Goal: Task Accomplishment & Management: Manage account settings

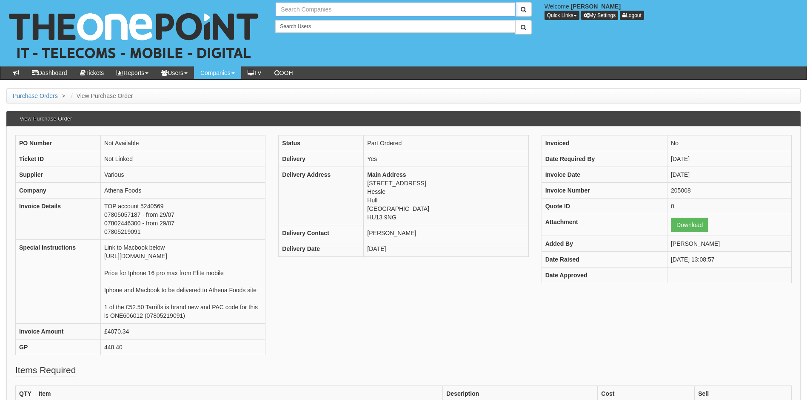
click at [313, 10] on input "text" at bounding box center [395, 9] width 240 height 14
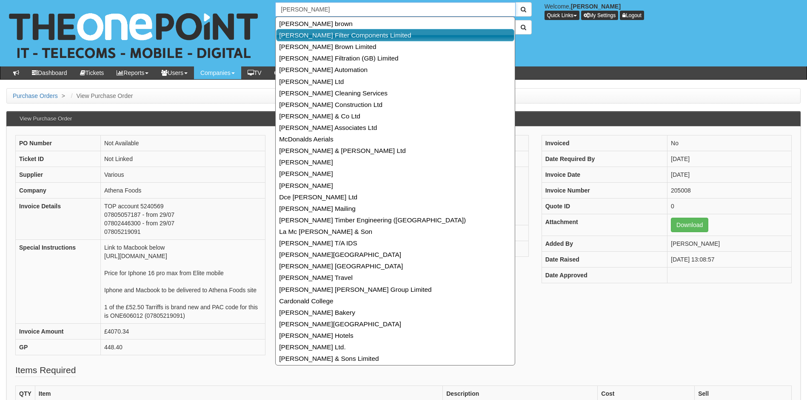
click at [319, 36] on link "Donaldson Filter Components Limited" at bounding box center [395, 35] width 238 height 12
type input "Donaldson Filter Components Limited"
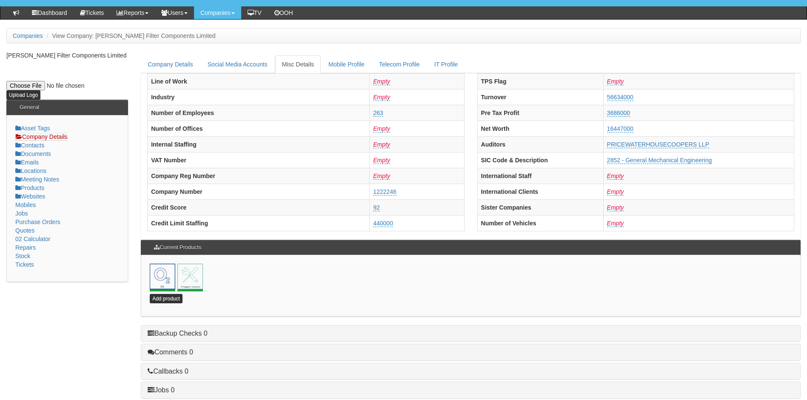
scroll to position [170, 0]
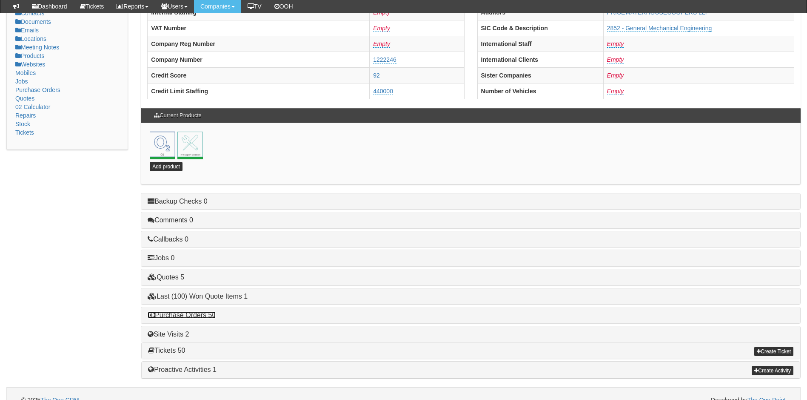
click at [196, 316] on link "Purchase Orders 50" at bounding box center [182, 314] width 68 height 7
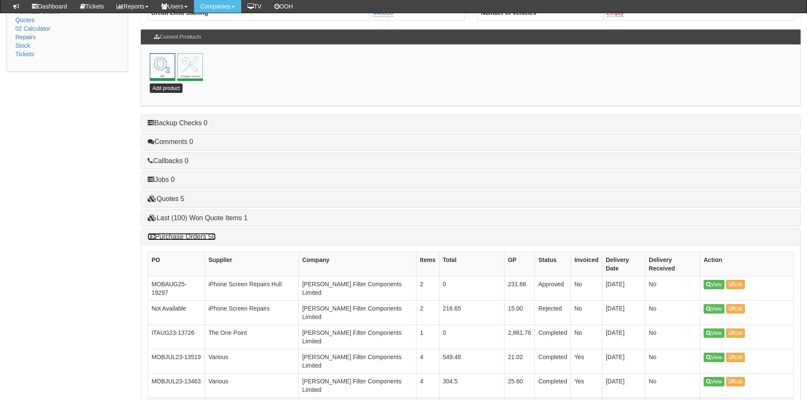
scroll to position [255, 0]
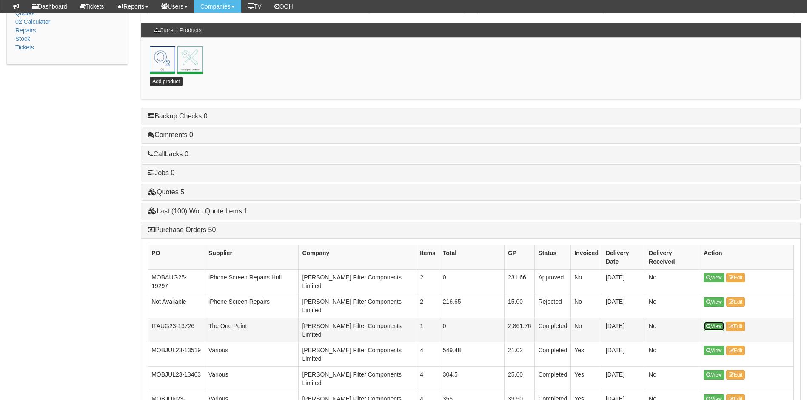
click at [712, 321] on link "View" at bounding box center [714, 325] width 21 height 9
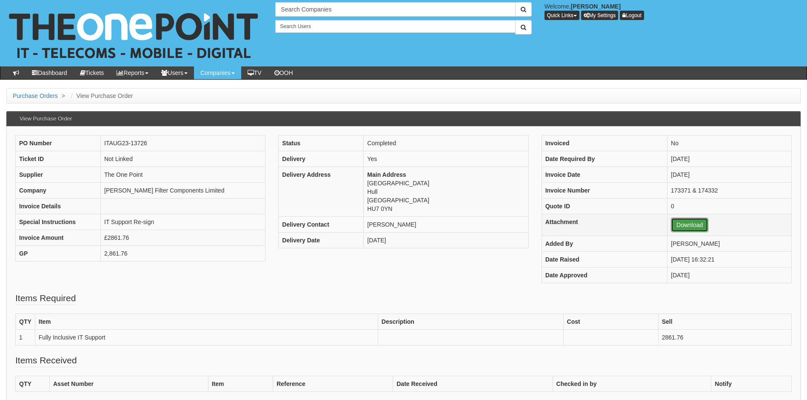
click at [673, 225] on link "Download" at bounding box center [689, 224] width 37 height 14
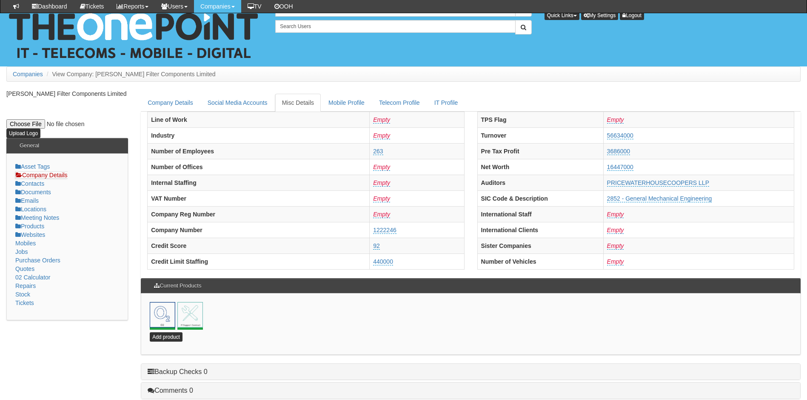
scroll to position [183, 0]
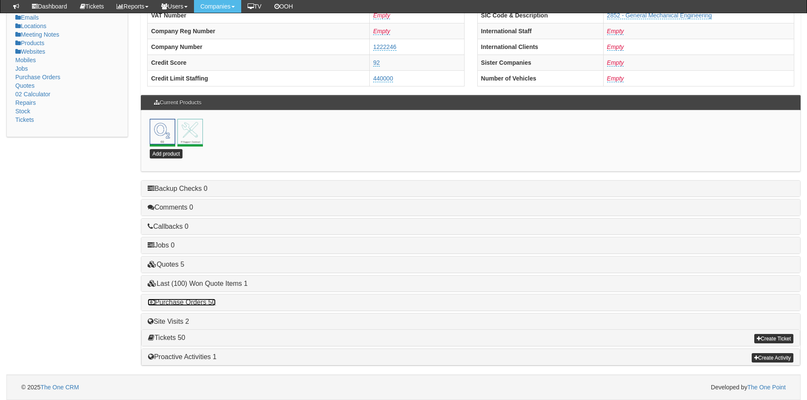
click at [188, 304] on link "Purchase Orders 50" at bounding box center [182, 301] width 68 height 7
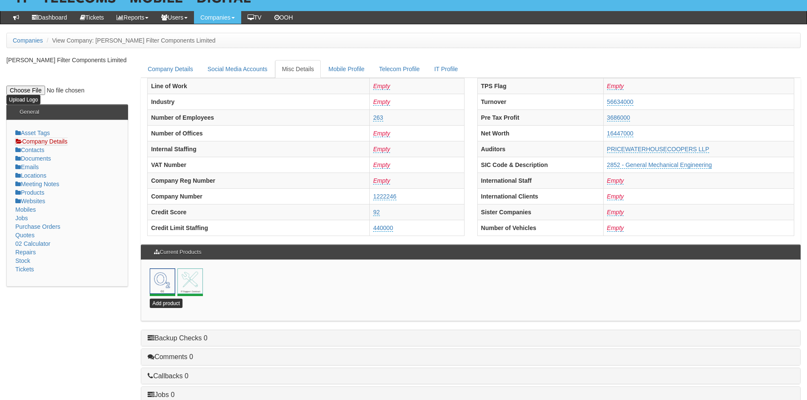
scroll to position [0, 0]
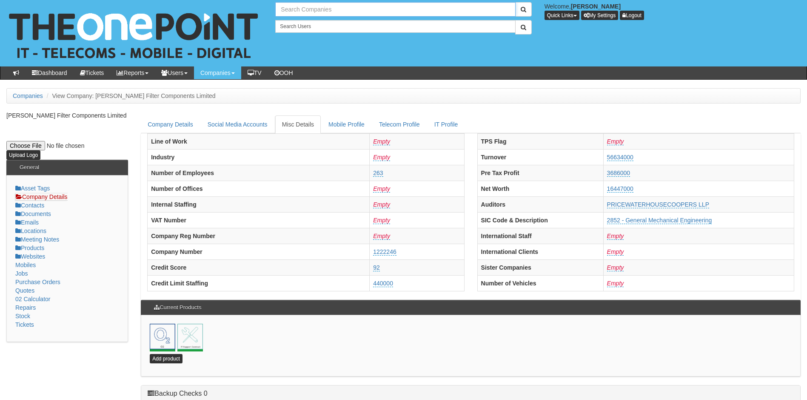
click at [298, 7] on input "text" at bounding box center [395, 9] width 240 height 14
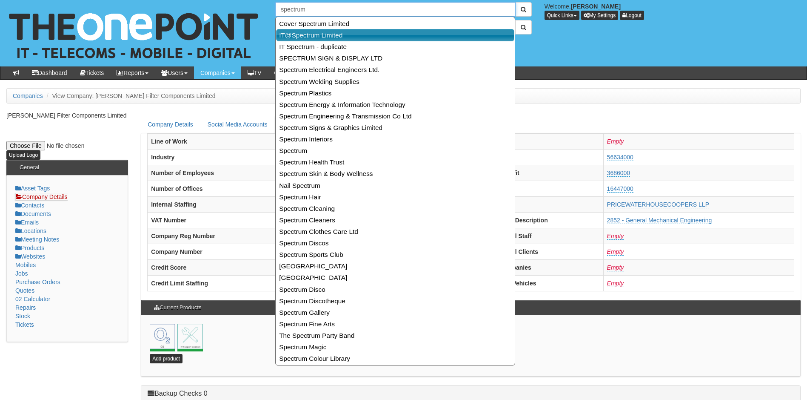
click at [314, 37] on link "IT@Spectrum Limited" at bounding box center [395, 35] width 238 height 12
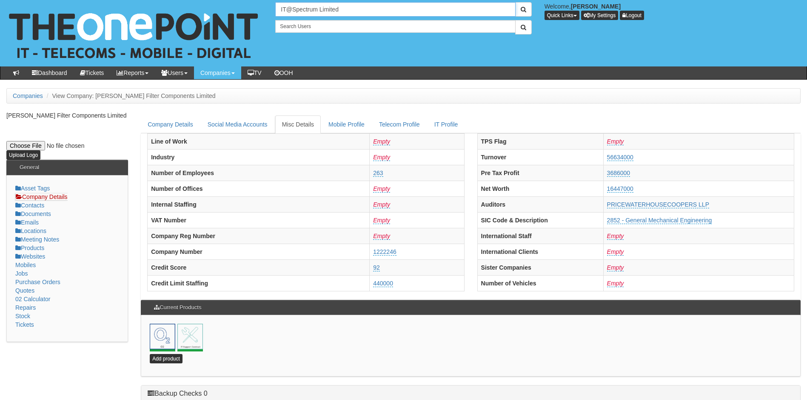
type input "IT@Spectrum Limited"
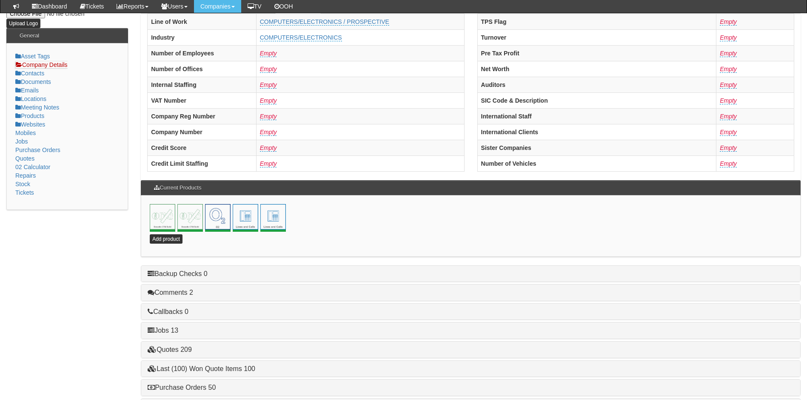
scroll to position [183, 0]
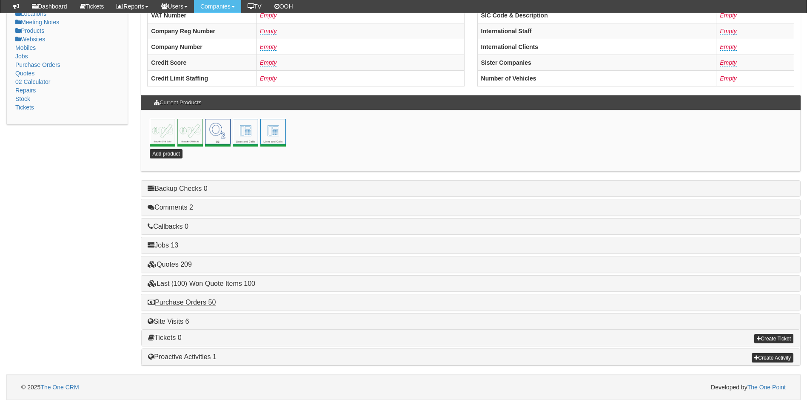
click at [186, 305] on h4 "Purchase Orders 50" at bounding box center [471, 302] width 646 height 8
click at [193, 302] on link "Purchase Orders 50" at bounding box center [182, 301] width 68 height 7
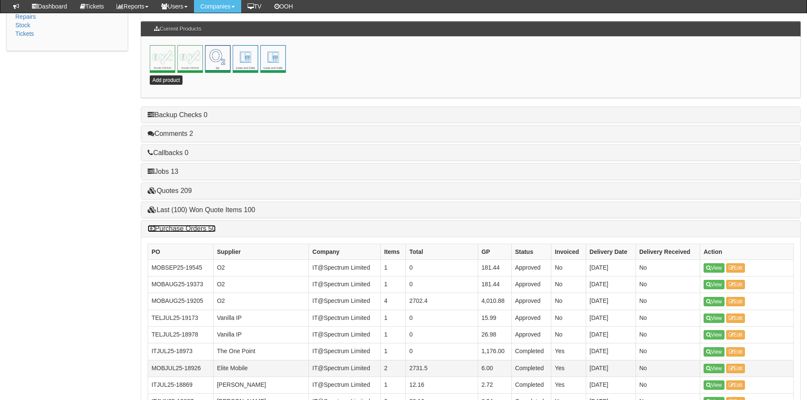
scroll to position [268, 0]
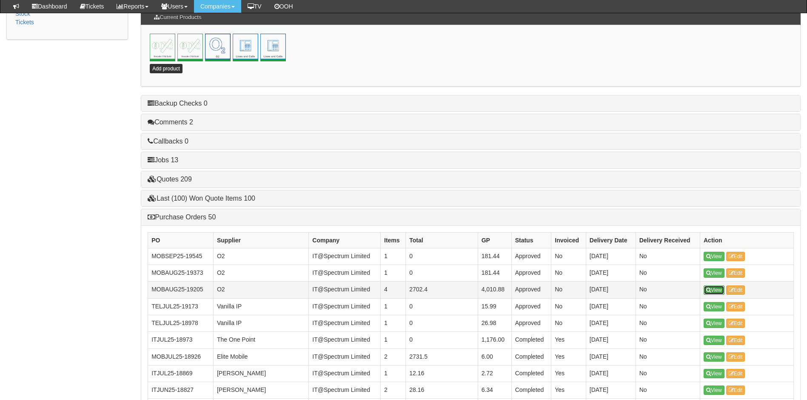
click at [718, 288] on link "View" at bounding box center [714, 289] width 21 height 9
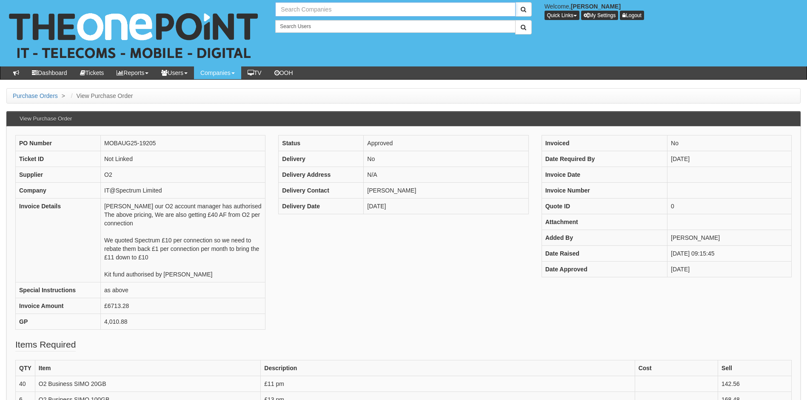
click at [307, 9] on input "text" at bounding box center [395, 9] width 240 height 14
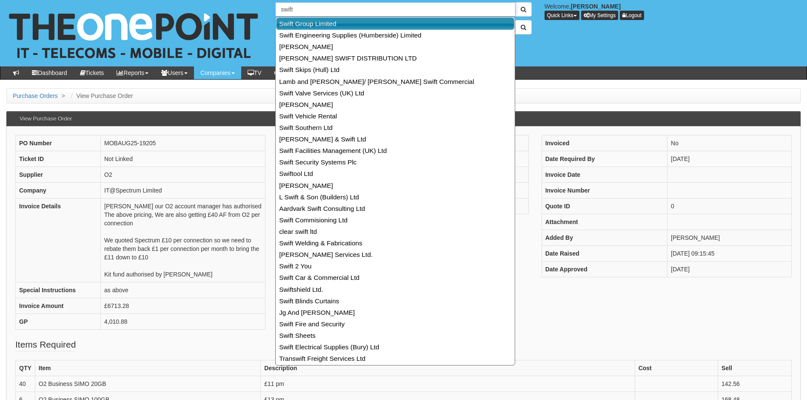
click at [314, 27] on link "Swift Group Limited" at bounding box center [395, 23] width 238 height 12
type input "Swift Group Limited"
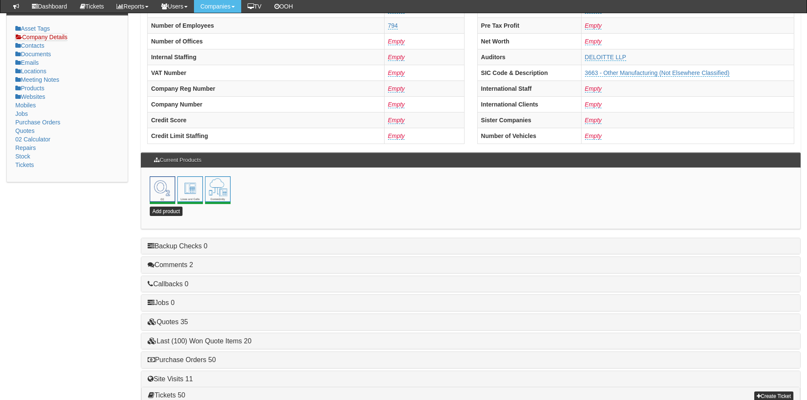
scroll to position [183, 0]
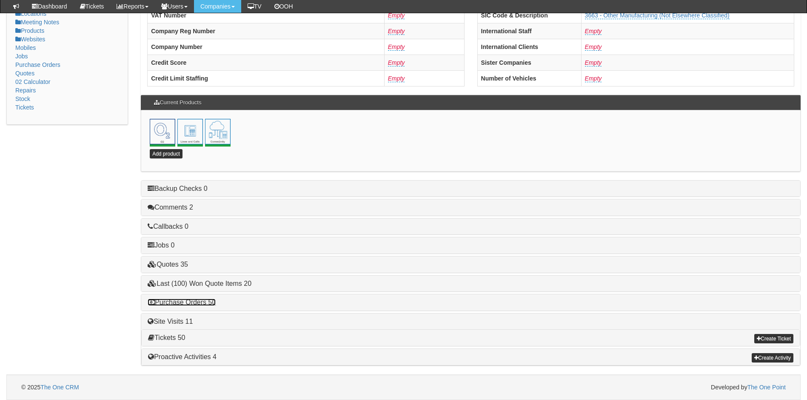
click at [196, 299] on link "Purchase Orders 50" at bounding box center [182, 301] width 68 height 7
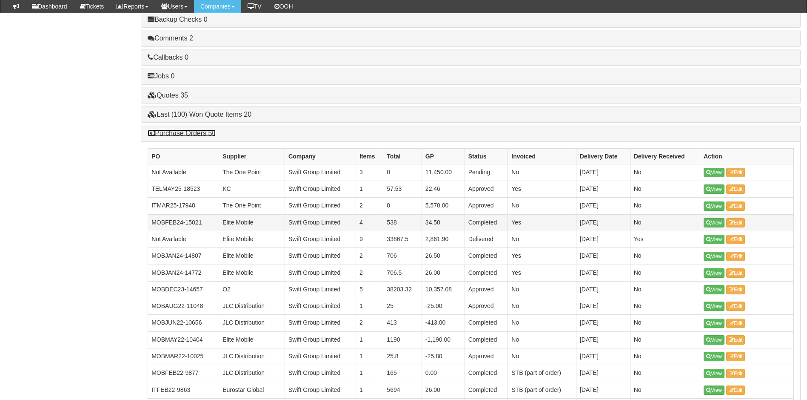
scroll to position [353, 0]
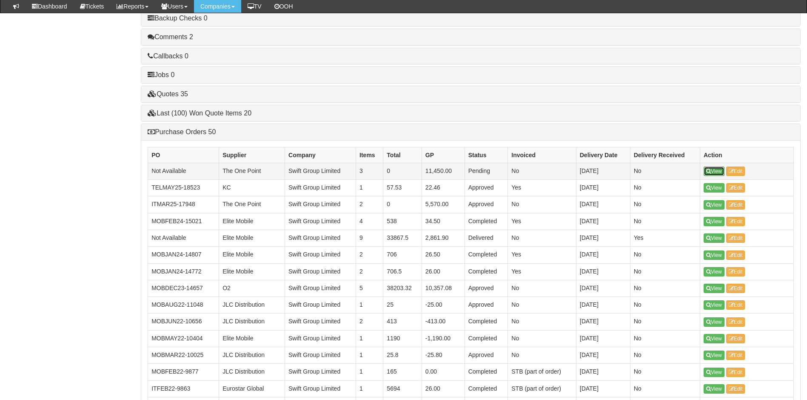
click at [712, 170] on link "View" at bounding box center [714, 170] width 21 height 9
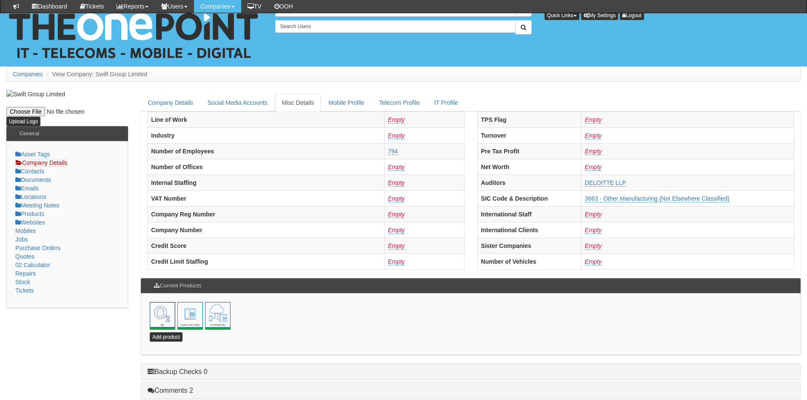
scroll to position [183, 0]
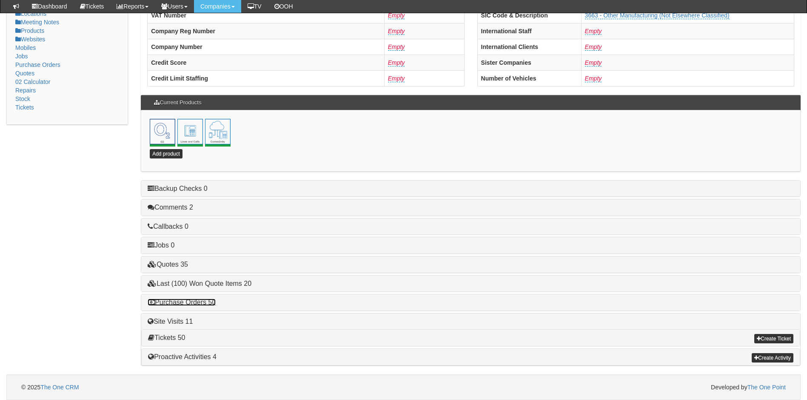
click at [180, 301] on link "Purchase Orders 50" at bounding box center [182, 301] width 68 height 7
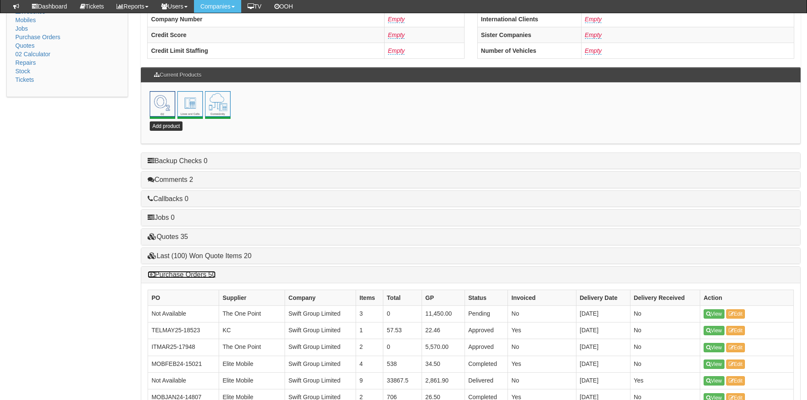
scroll to position [226, 0]
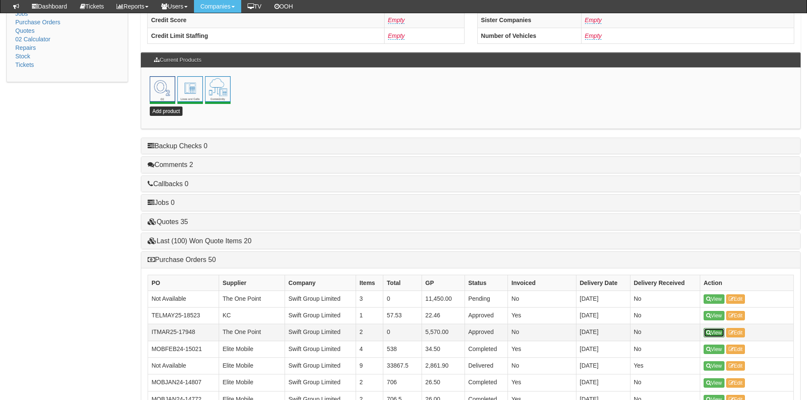
click at [715, 332] on link "View" at bounding box center [714, 332] width 21 height 9
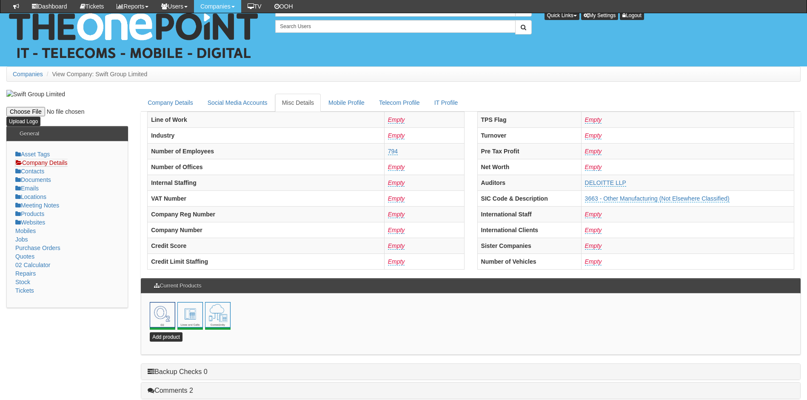
scroll to position [183, 0]
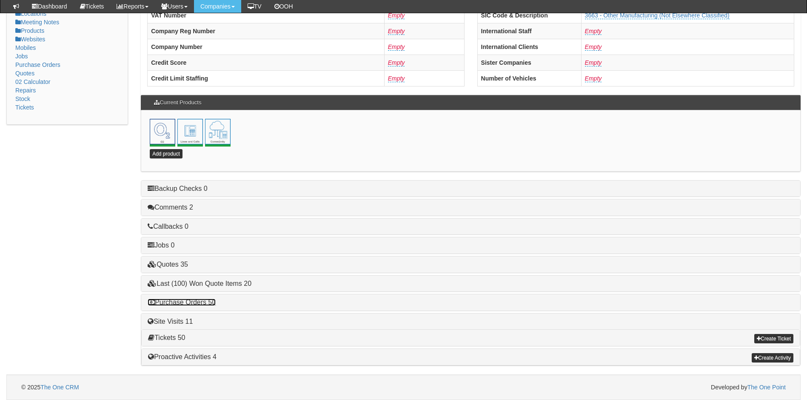
click at [191, 300] on link "Purchase Orders 50" at bounding box center [182, 301] width 68 height 7
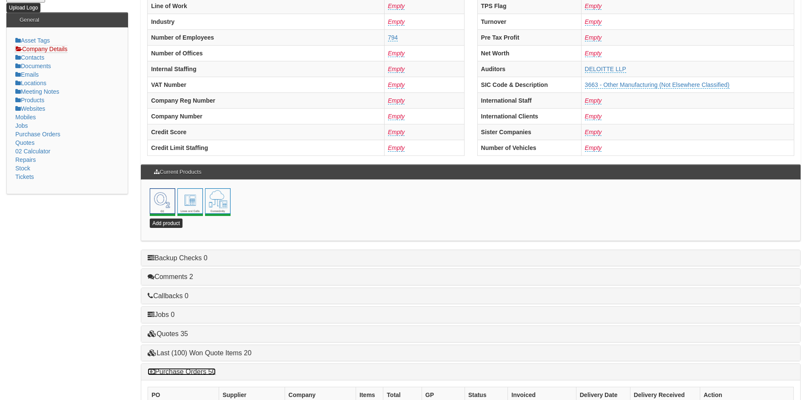
scroll to position [0, 0]
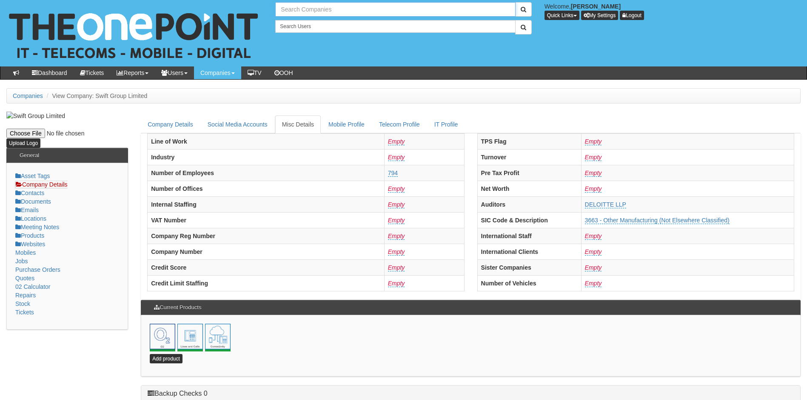
click at [321, 9] on input "text" at bounding box center [395, 9] width 240 height 14
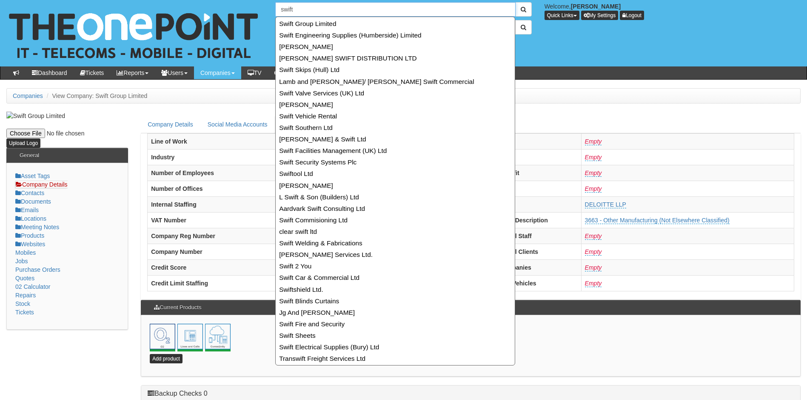
type input "swift"
click at [558, 63] on div "30 results are available, use up and down arrow keys to navigate. swift Welcome…" at bounding box center [404, 33] width 820 height 66
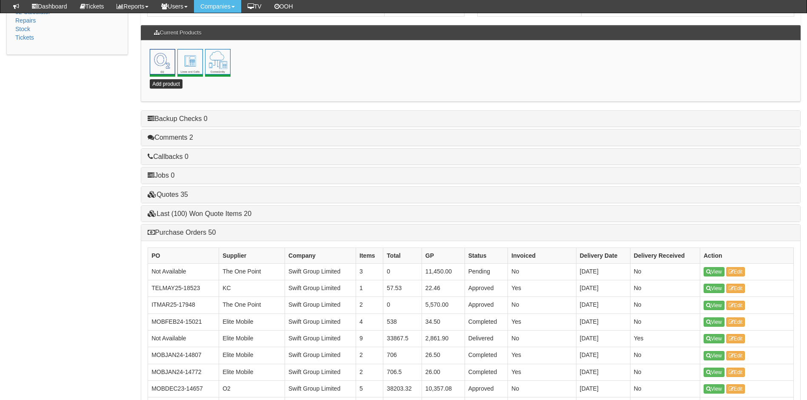
scroll to position [383, 0]
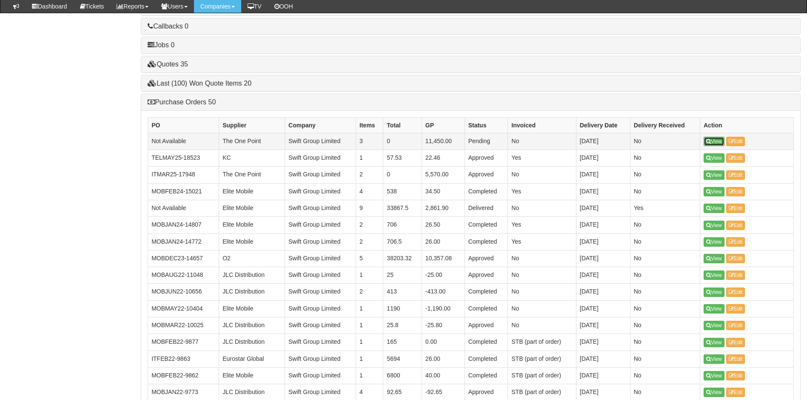
click at [716, 141] on link "View" at bounding box center [714, 141] width 21 height 9
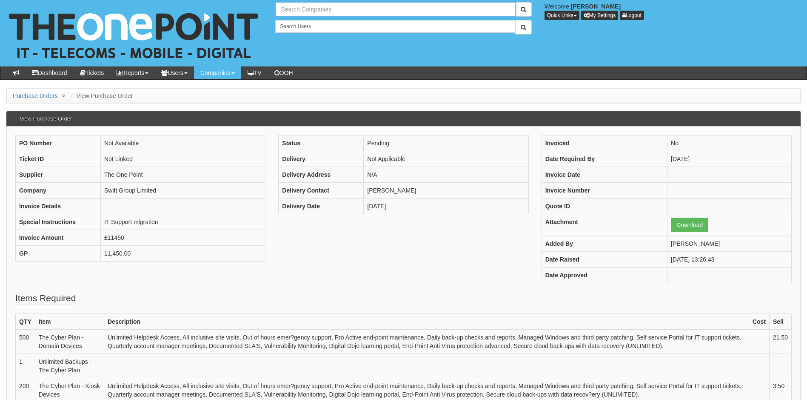
click at [314, 10] on input "text" at bounding box center [395, 9] width 240 height 14
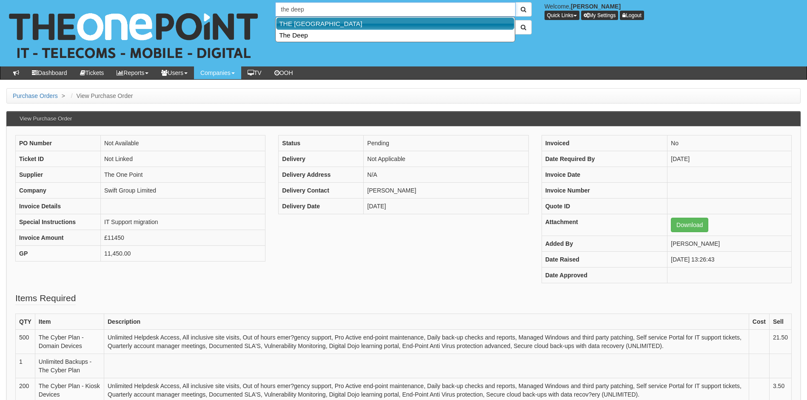
click at [309, 24] on link "THE [GEOGRAPHIC_DATA]" at bounding box center [395, 23] width 238 height 12
type input "THE [GEOGRAPHIC_DATA]"
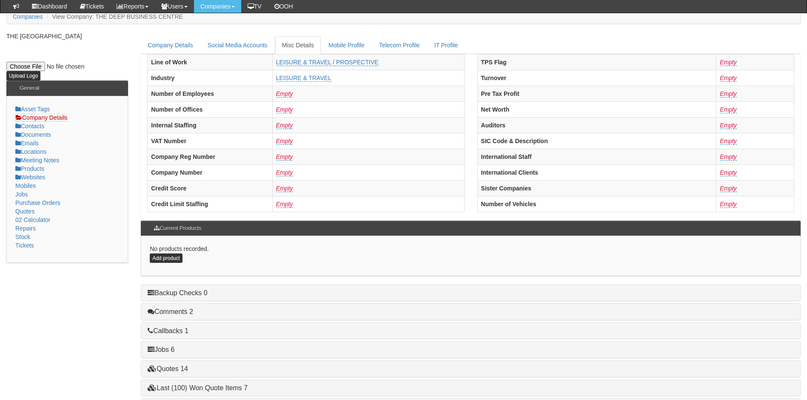
scroll to position [162, 0]
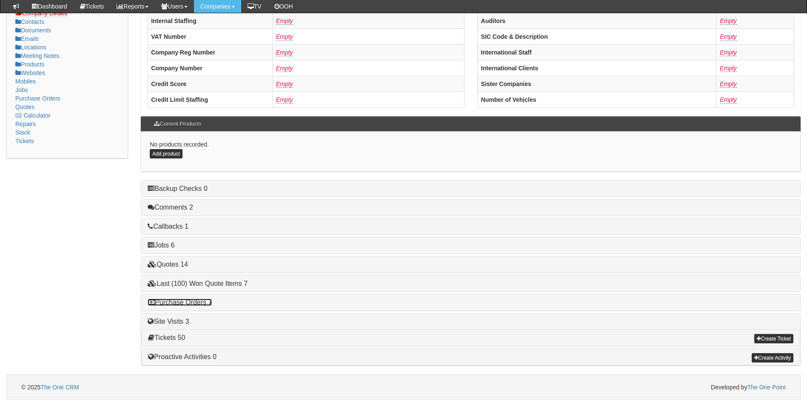
click at [191, 303] on link "Purchase Orders 7" at bounding box center [180, 301] width 64 height 7
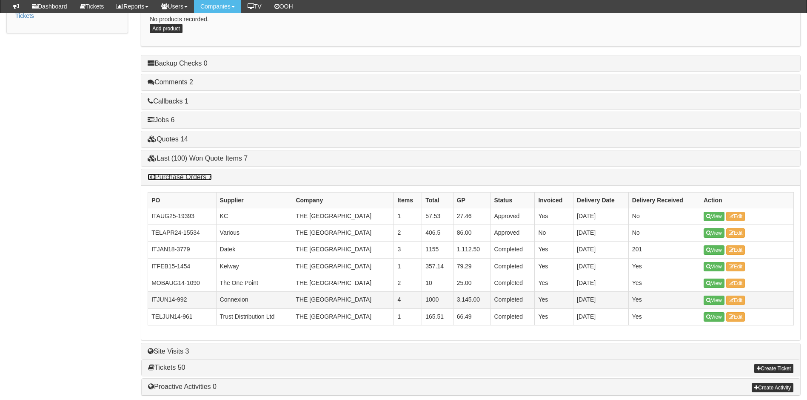
scroll to position [289, 0]
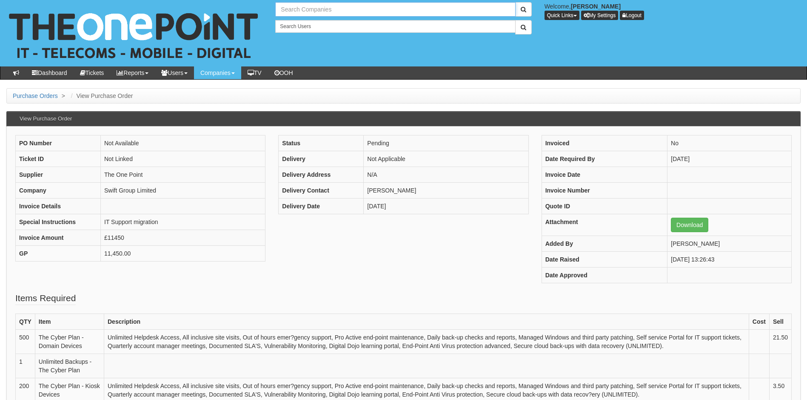
click at [311, 4] on input "text" at bounding box center [395, 9] width 240 height 14
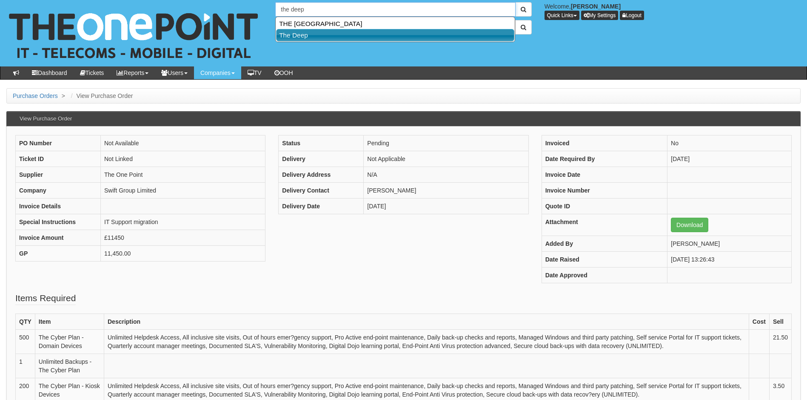
click at [308, 34] on link "The Deep" at bounding box center [395, 35] width 238 height 12
type input "The Deep"
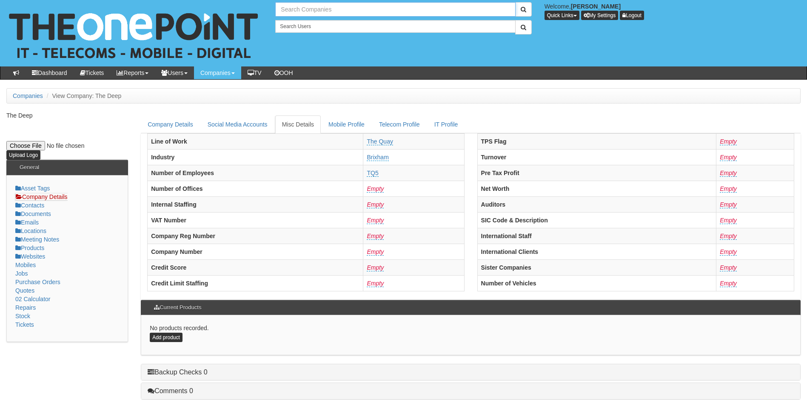
click at [315, 11] on input "text" at bounding box center [395, 9] width 240 height 14
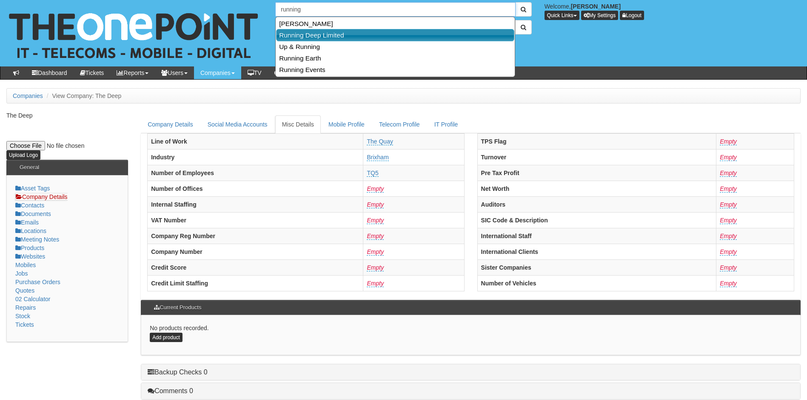
click at [317, 36] on link "Running Deep Limited" at bounding box center [395, 35] width 238 height 12
type input "Running Deep Limited"
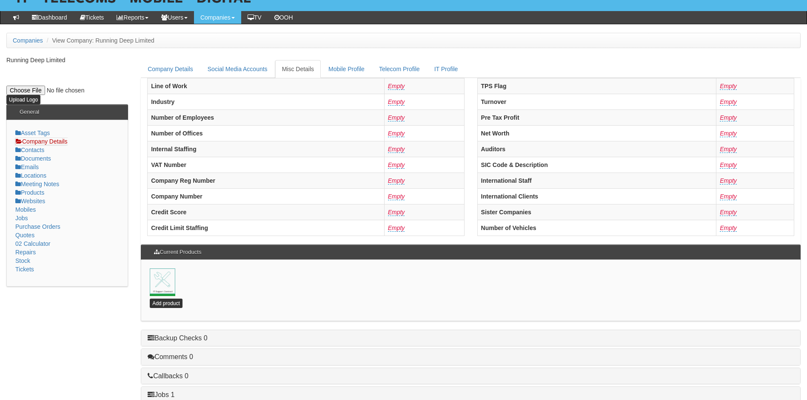
scroll to position [183, 0]
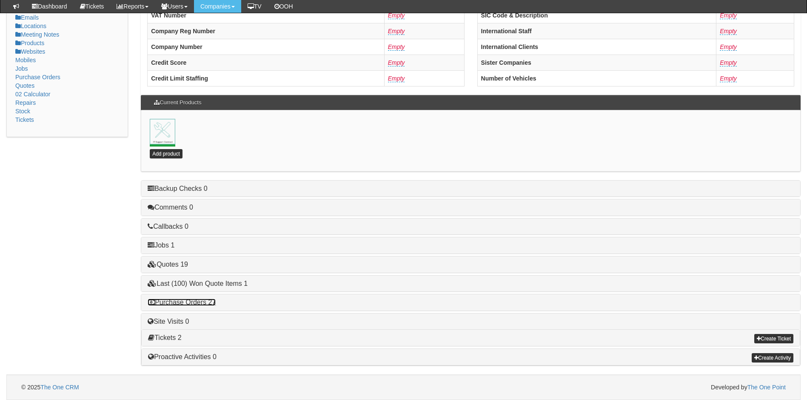
click at [194, 302] on link "Purchase Orders 27" at bounding box center [182, 301] width 68 height 7
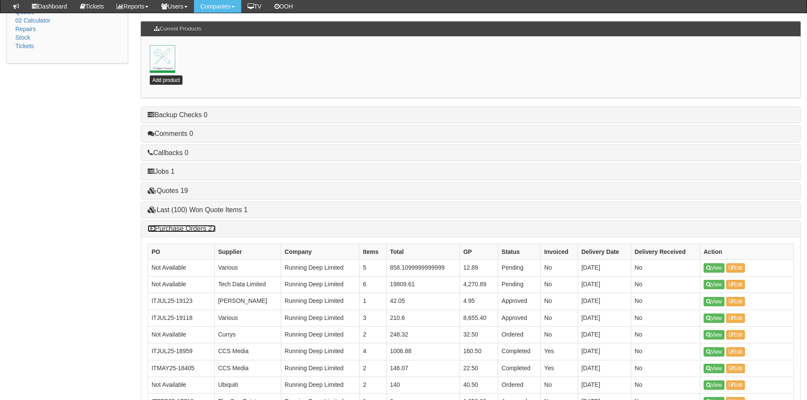
scroll to position [268, 0]
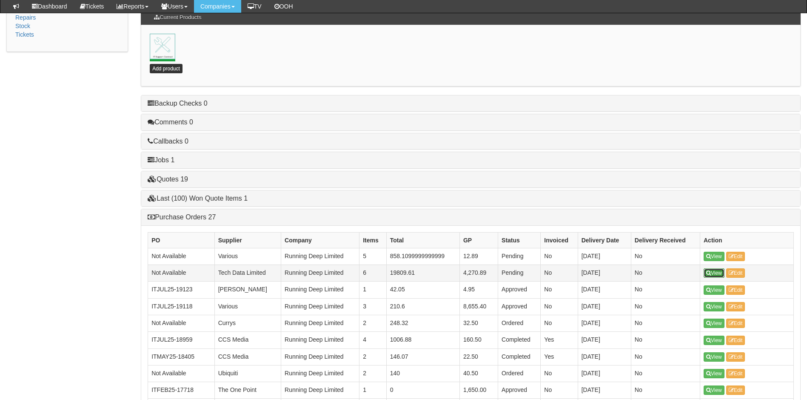
click at [717, 272] on link "View" at bounding box center [714, 272] width 21 height 9
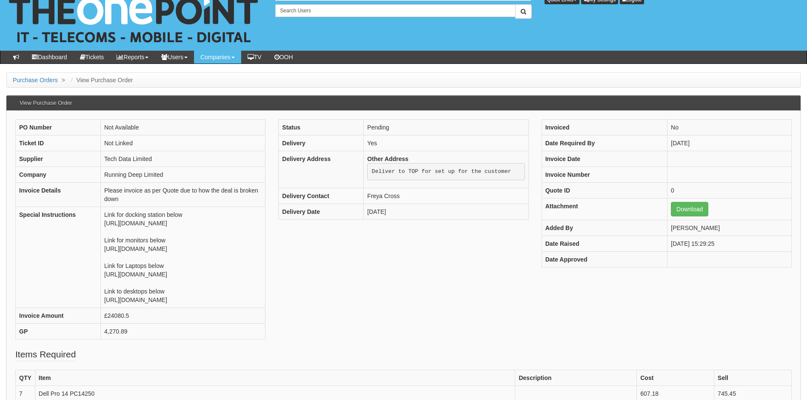
scroll to position [15, 0]
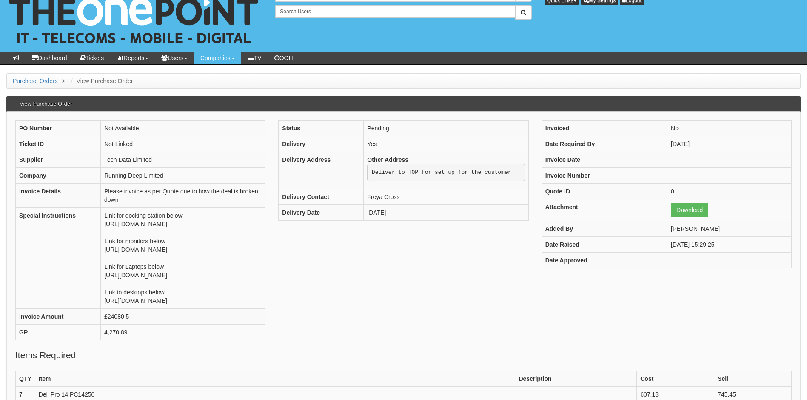
click at [401, 303] on div "PO Number Not Available Ticket ID Not Linked Supplier Tech Data Limited Company…" at bounding box center [403, 234] width 789 height 229
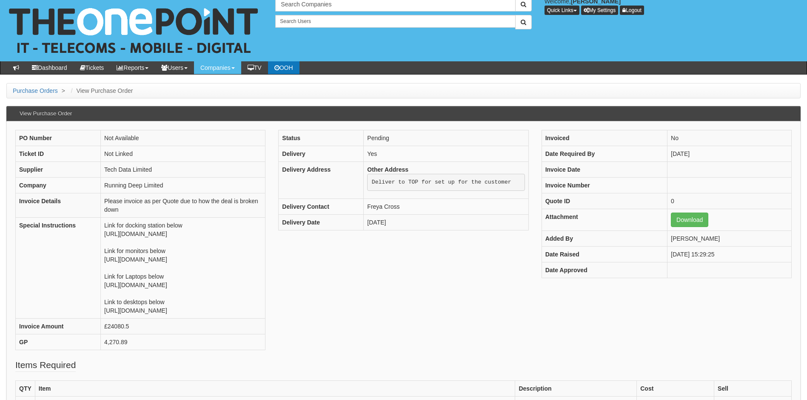
scroll to position [0, 0]
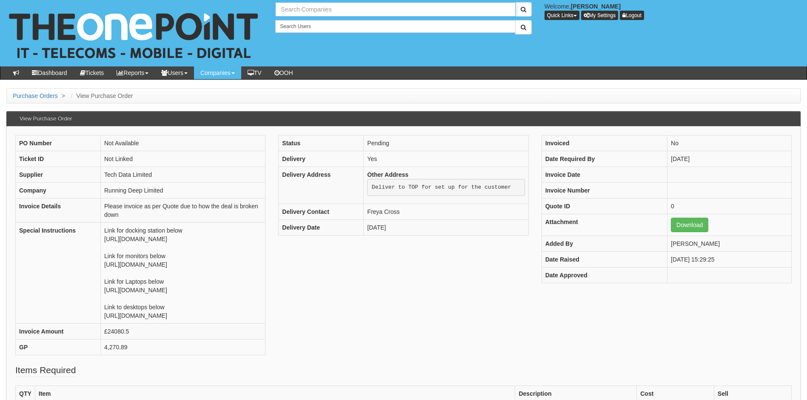
click at [315, 13] on input "text" at bounding box center [395, 9] width 240 height 14
click at [306, 21] on link "Fanthorpes" at bounding box center [395, 23] width 238 height 12
type input "Fanthorpes"
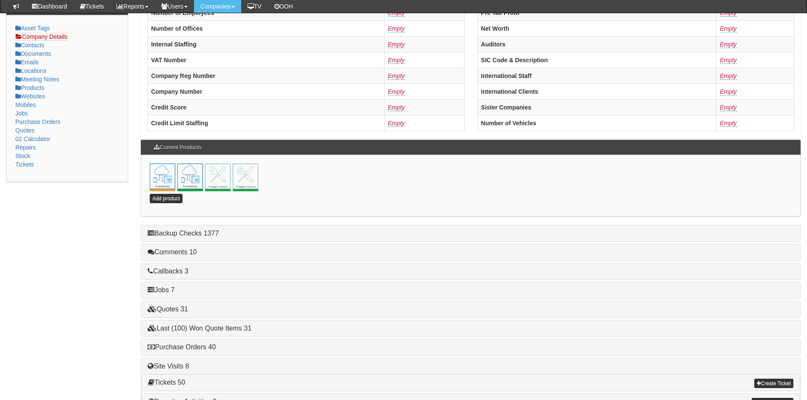
scroll to position [183, 0]
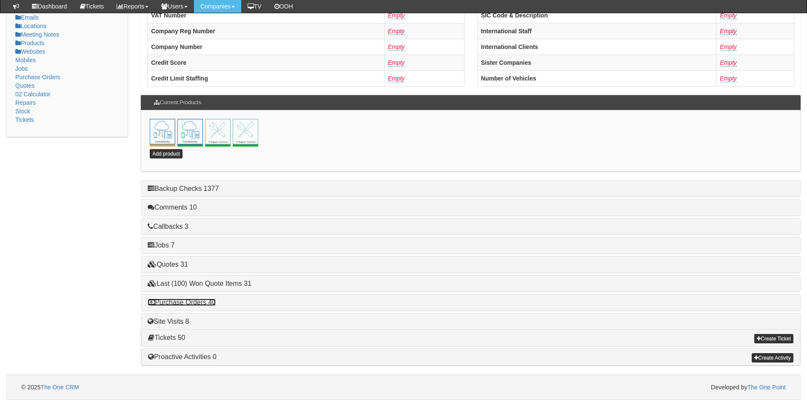
click at [189, 303] on link "Purchase Orders 40" at bounding box center [182, 301] width 68 height 7
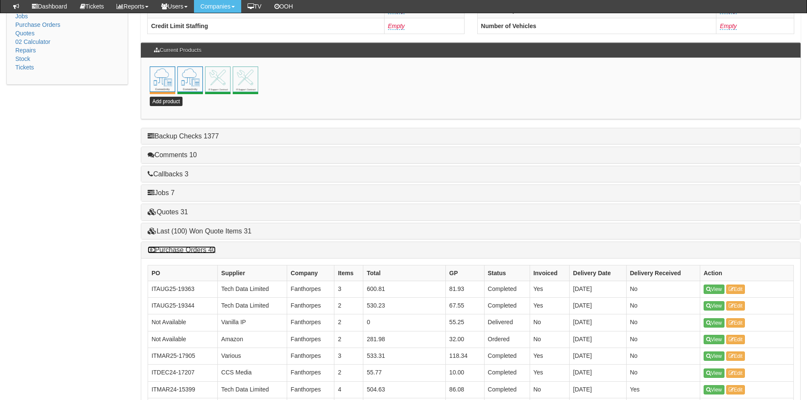
scroll to position [353, 0]
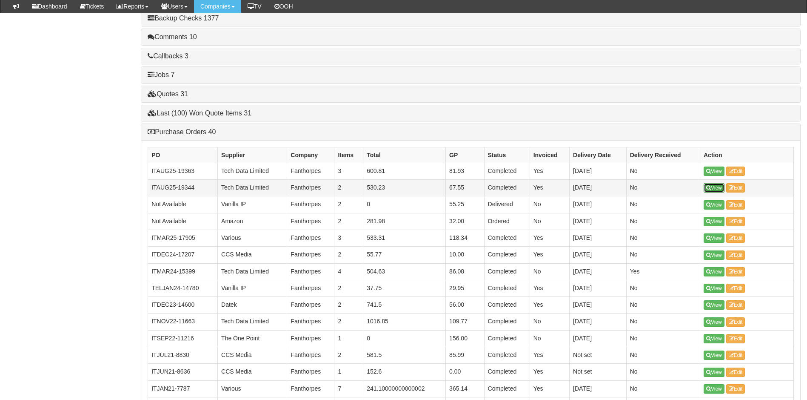
click at [716, 187] on link "View" at bounding box center [714, 187] width 21 height 9
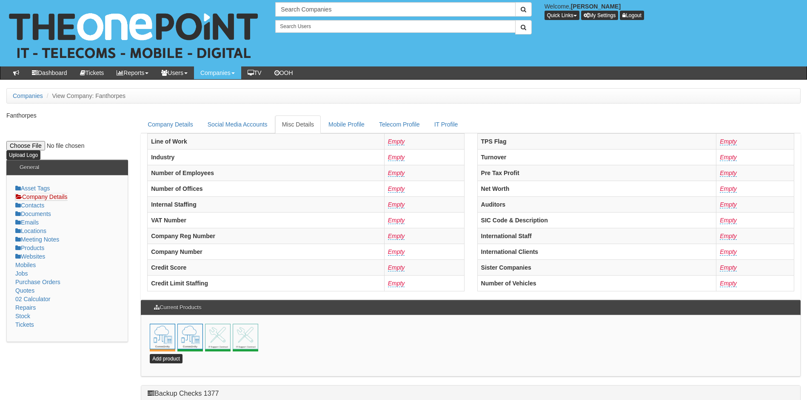
scroll to position [205, 0]
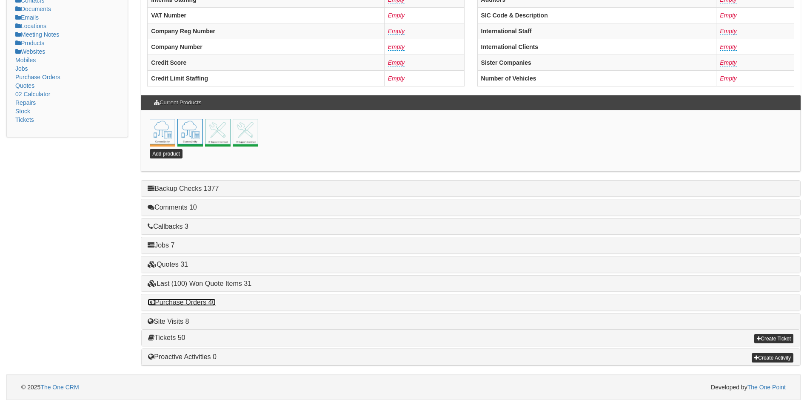
click at [206, 301] on link "Purchase Orders 40" at bounding box center [182, 301] width 68 height 7
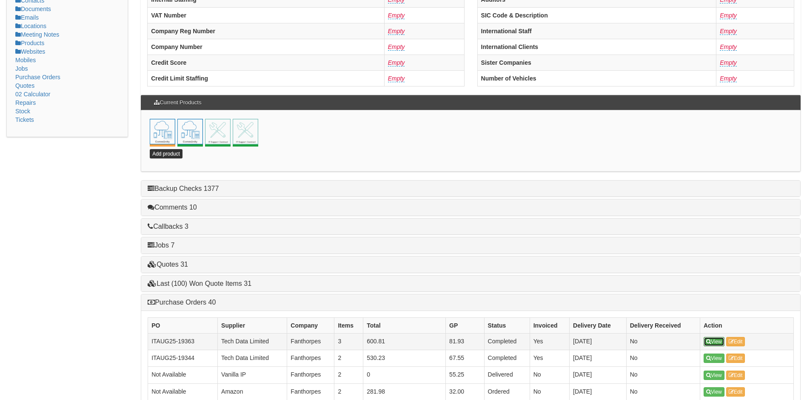
click at [718, 340] on link "View" at bounding box center [714, 341] width 21 height 9
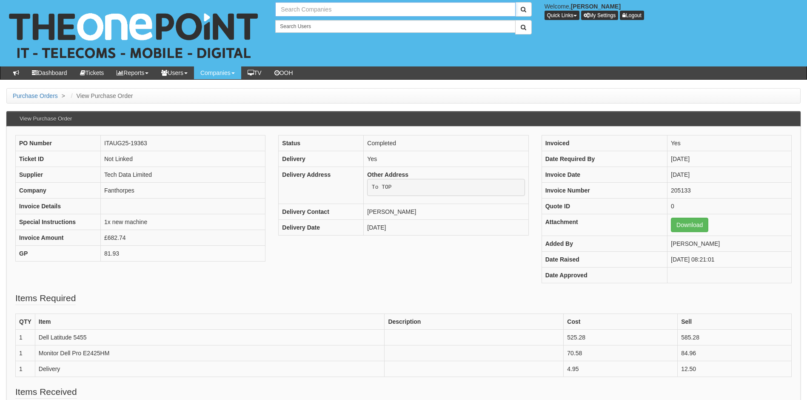
click at [302, 12] on input "text" at bounding box center [395, 9] width 240 height 14
click at [310, 25] on link "North Fire Engineering Ltd" at bounding box center [395, 23] width 238 height 12
type input "North Fire Engineering Ltd"
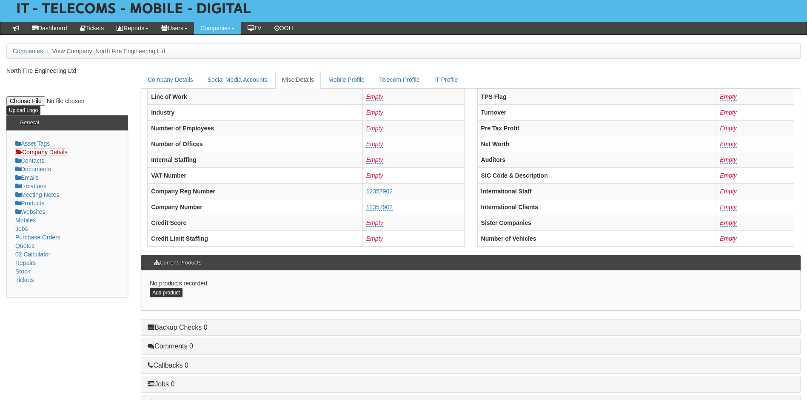
scroll to position [162, 0]
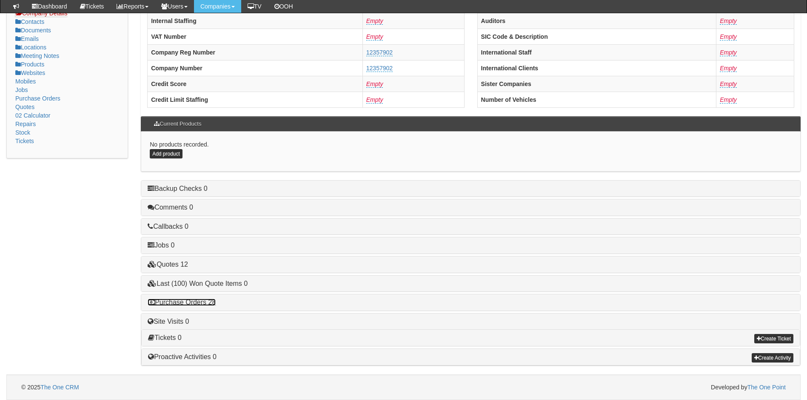
click at [206, 302] on link "Purchase Orders 28" at bounding box center [182, 301] width 68 height 7
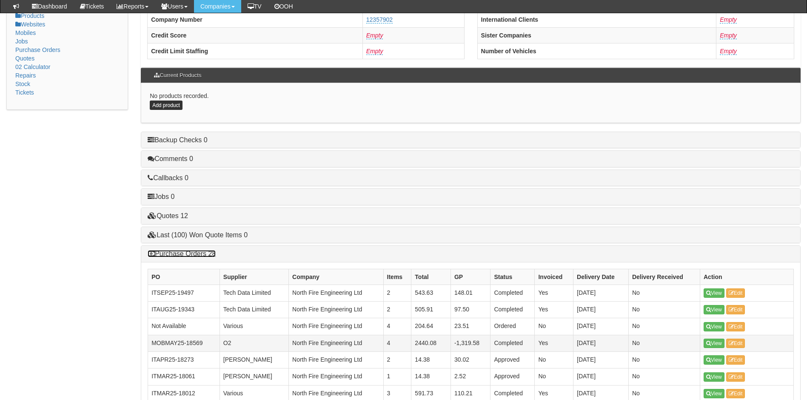
scroll to position [289, 0]
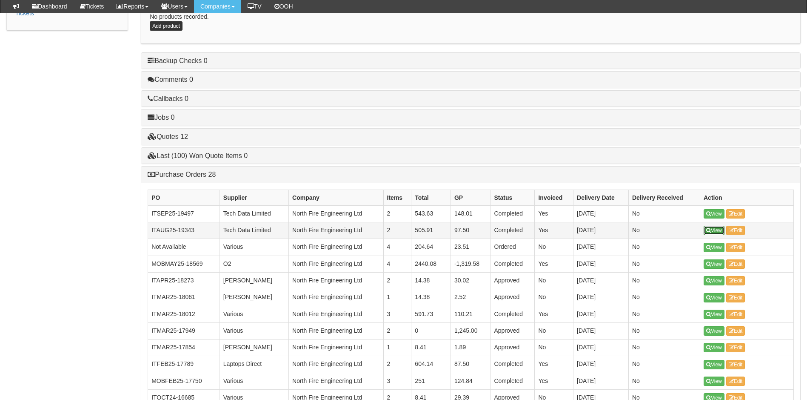
click at [714, 230] on link "View" at bounding box center [714, 230] width 21 height 9
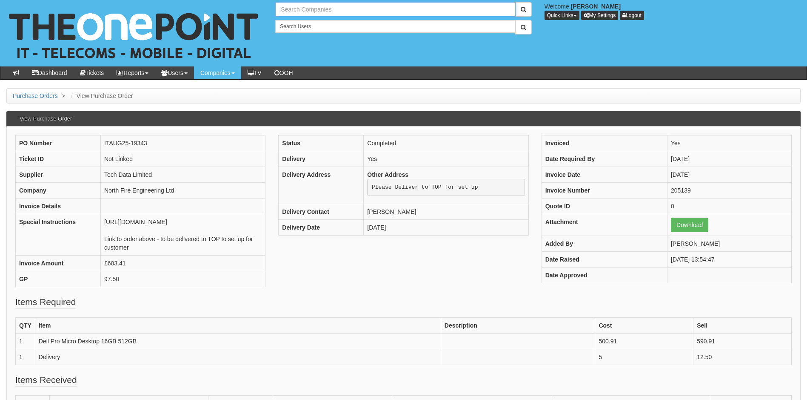
click at [307, 9] on input "text" at bounding box center [395, 9] width 240 height 14
click at [312, 22] on link "Special Stars Foundation" at bounding box center [395, 23] width 238 height 12
type input "Special Stars Foundation"
click at [522, 9] on span "submit" at bounding box center [524, 9] width 6 height 6
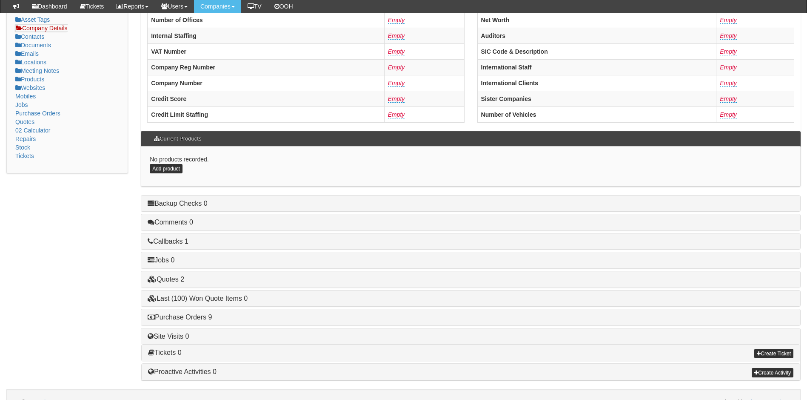
scroll to position [162, 0]
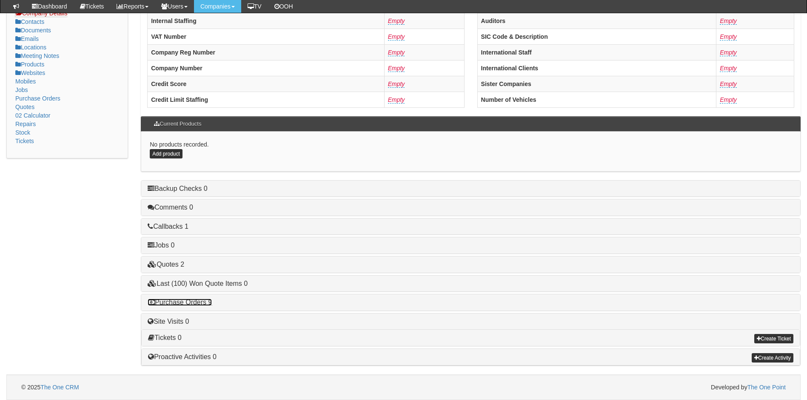
click at [190, 303] on link "Purchase Orders 9" at bounding box center [180, 301] width 64 height 7
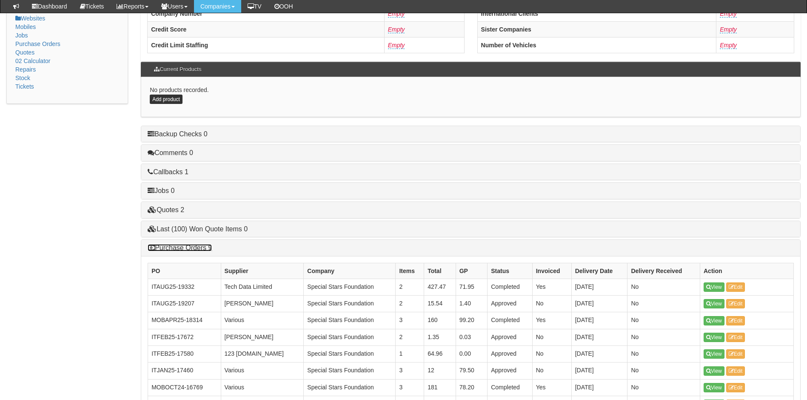
scroll to position [289, 0]
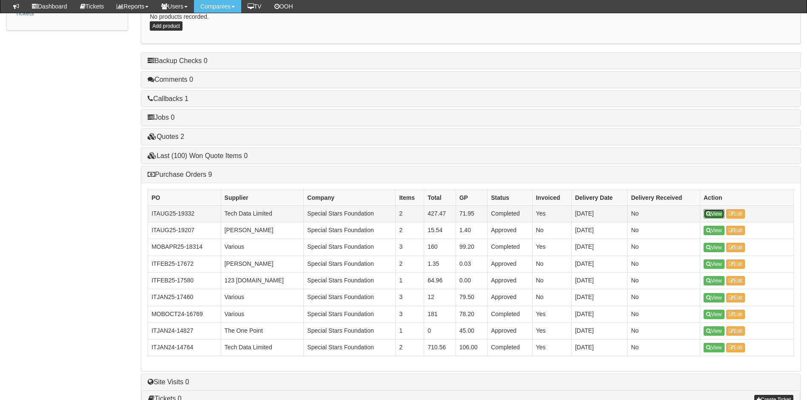
click at [714, 211] on link "View" at bounding box center [714, 213] width 21 height 9
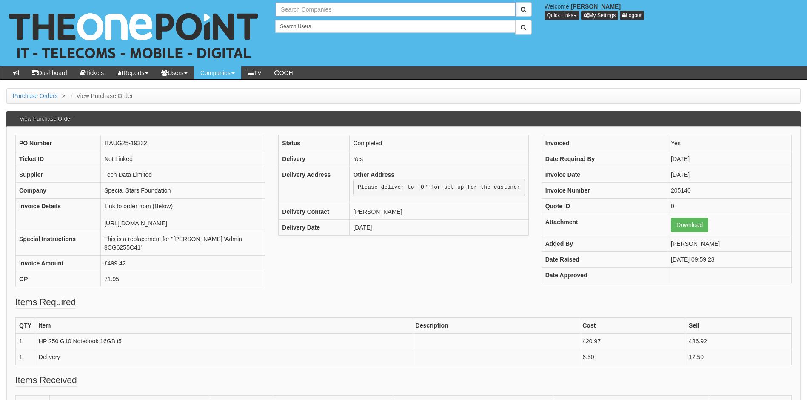
click at [302, 13] on input "text" at bounding box center [395, 9] width 240 height 14
click at [303, 26] on link "[PERSON_NAME] Estates Limited" at bounding box center [395, 23] width 238 height 12
type input "[PERSON_NAME] Estates Limited"
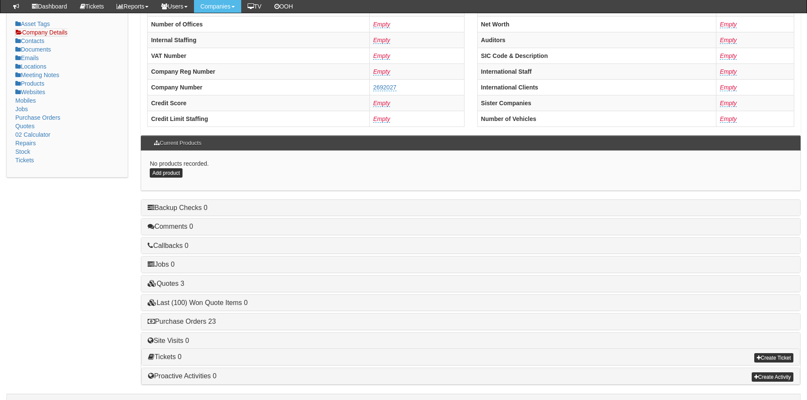
scroll to position [162, 0]
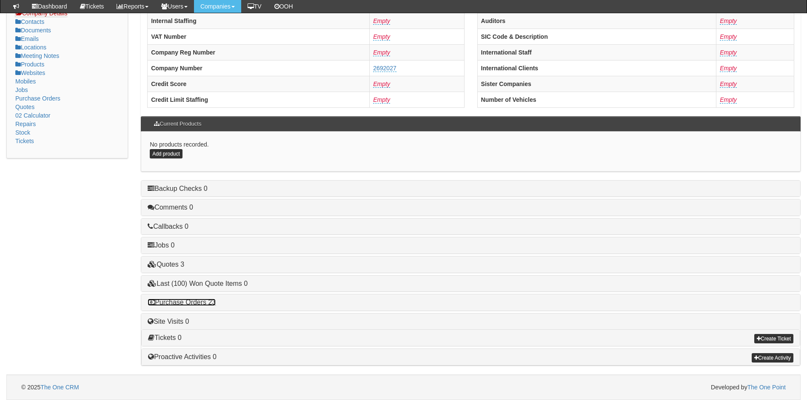
click at [200, 302] on link "Purchase Orders 23" at bounding box center [182, 301] width 68 height 7
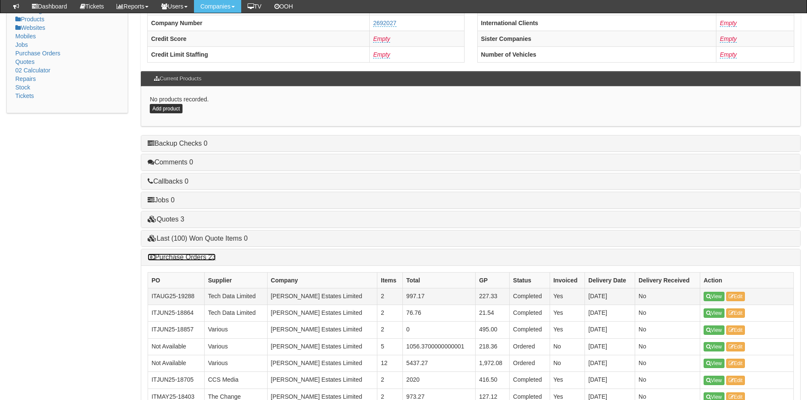
scroll to position [289, 0]
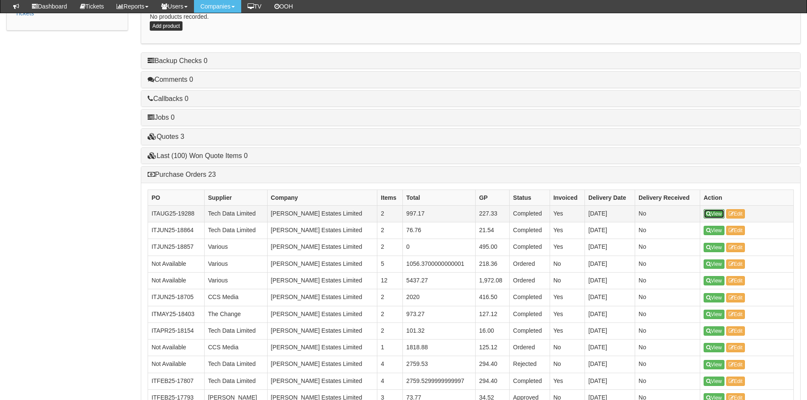
click at [719, 211] on link "View" at bounding box center [714, 213] width 21 height 9
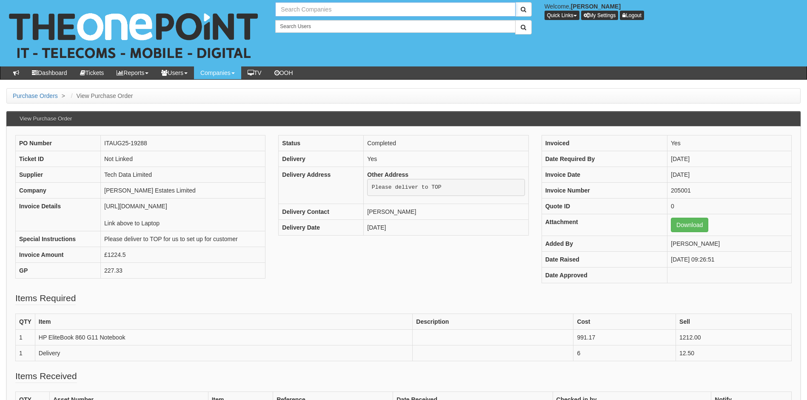
click at [330, 9] on input "text" at bounding box center [395, 9] width 240 height 14
click at [317, 21] on link "Insight Photography Ltd" at bounding box center [395, 23] width 238 height 12
type input "Insight Photography Ltd"
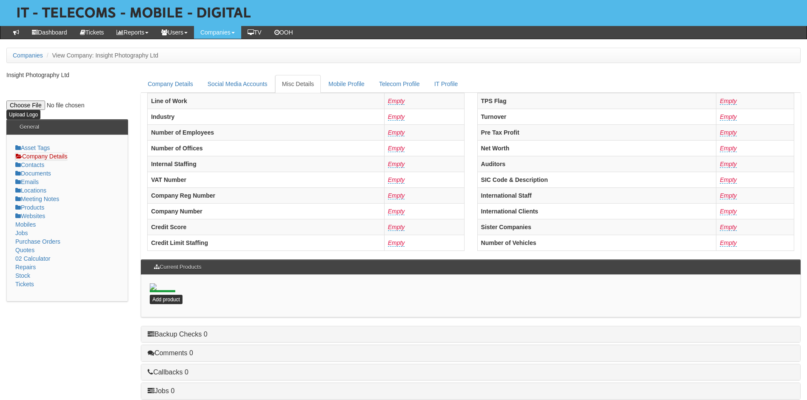
scroll to position [164, 0]
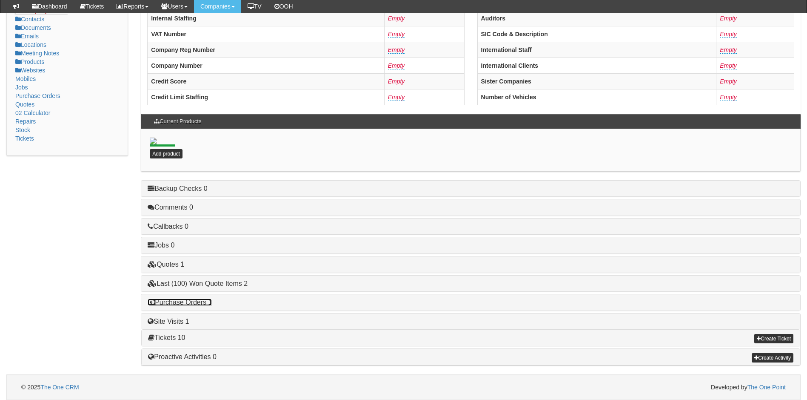
click at [198, 300] on link "Purchase Orders 1" at bounding box center [180, 301] width 64 height 7
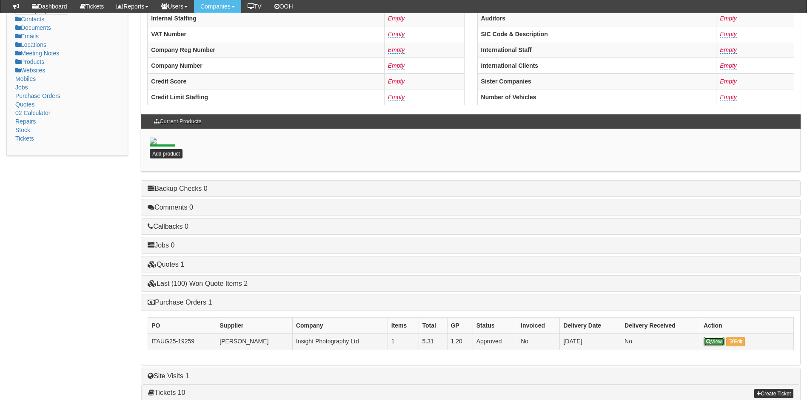
click at [713, 341] on link "View" at bounding box center [714, 341] width 21 height 9
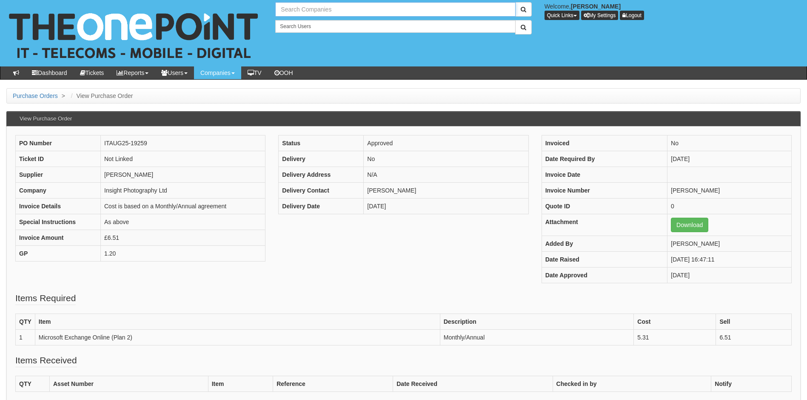
click at [326, 11] on input "text" at bounding box center [395, 9] width 240 height 14
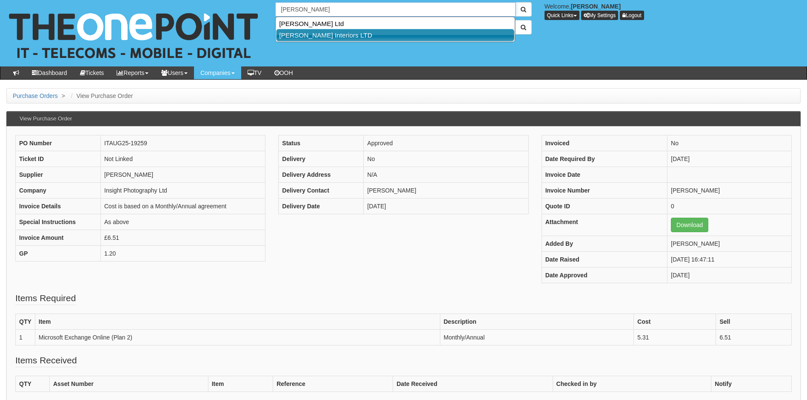
click at [308, 37] on link "Ben Johnson Interiors LTD" at bounding box center [395, 35] width 238 height 12
type input "Ben Johnson Interiors LTD"
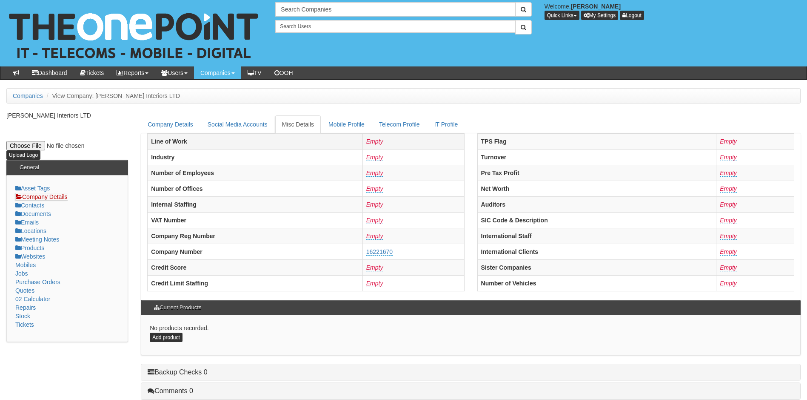
scroll to position [162, 0]
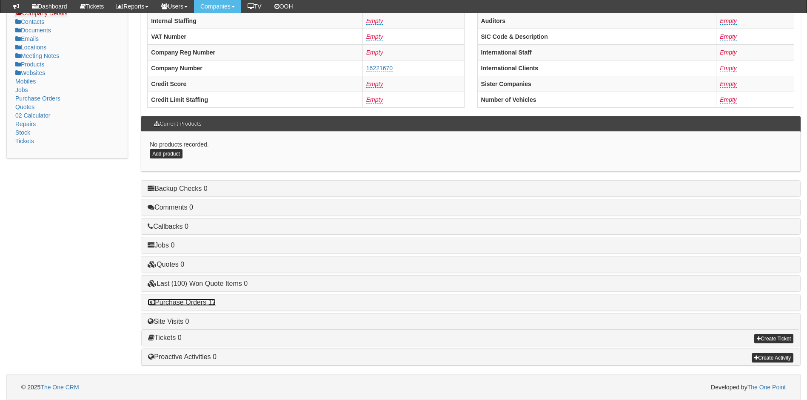
click at [189, 304] on link "Purchase Orders 12" at bounding box center [182, 301] width 68 height 7
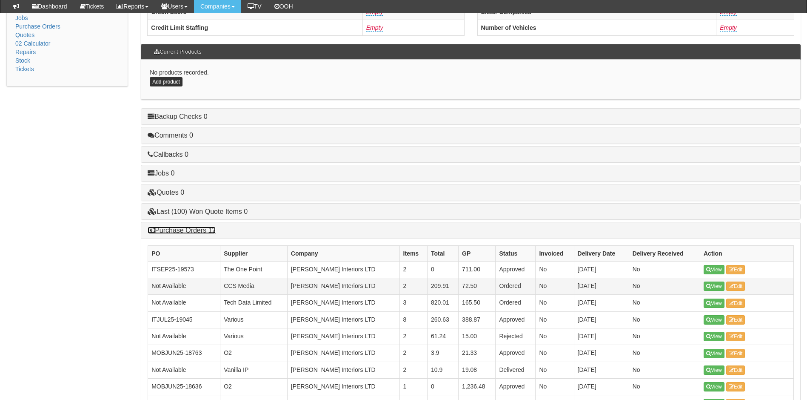
scroll to position [332, 0]
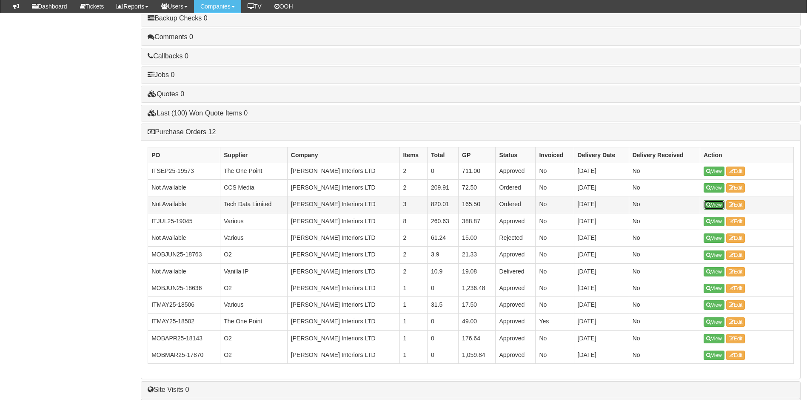
click at [718, 205] on link "View" at bounding box center [714, 204] width 21 height 9
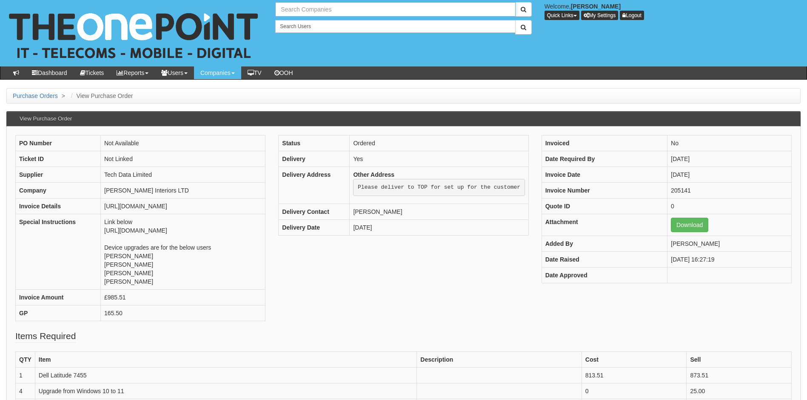
click at [319, 11] on input "text" at bounding box center [395, 9] width 240 height 14
click at [332, 10] on input "height lift and shift" at bounding box center [395, 9] width 240 height 14
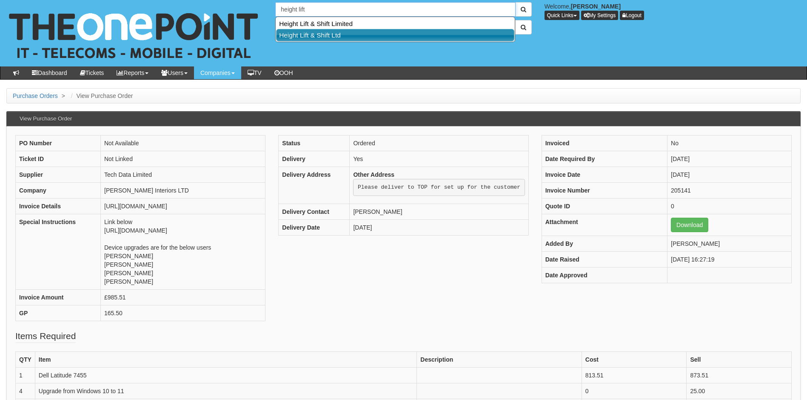
click at [326, 37] on link "Height Lift & Shift Ltd" at bounding box center [395, 35] width 238 height 12
type input "Height Lift & Shift Ltd"
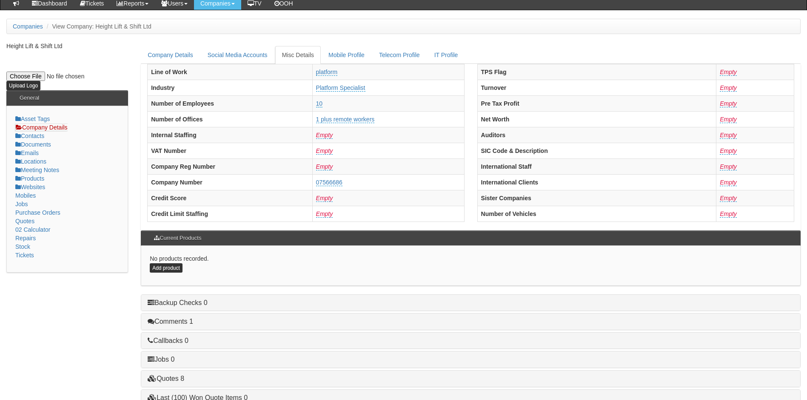
scroll to position [162, 0]
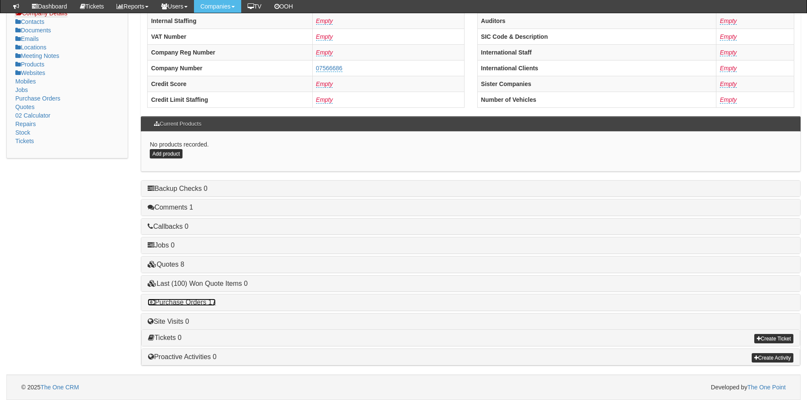
click at [194, 305] on link "Purchase Orders 17" at bounding box center [182, 301] width 68 height 7
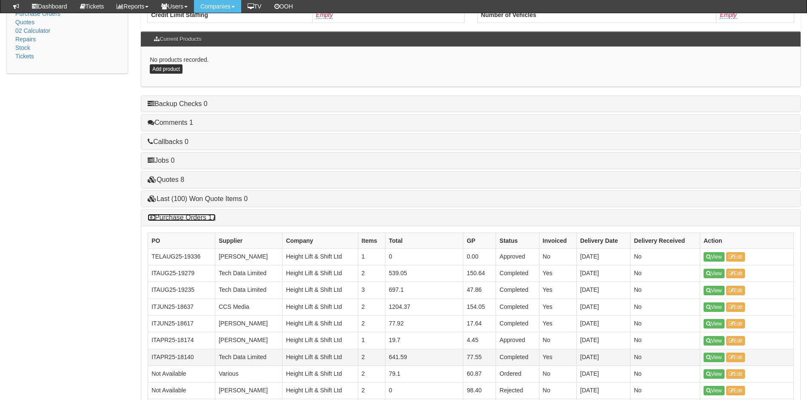
scroll to position [247, 0]
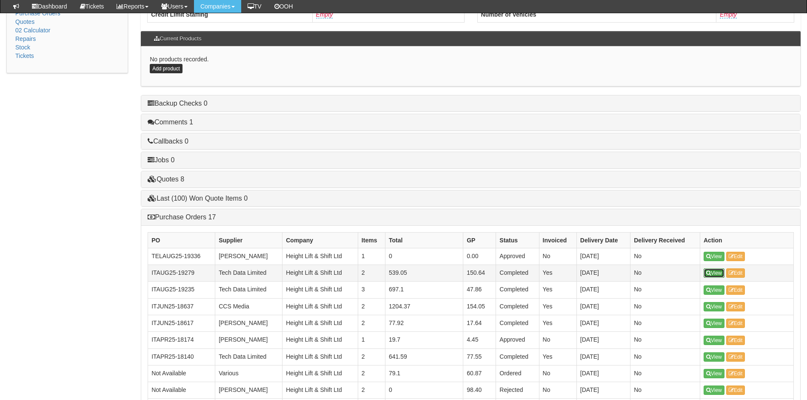
click at [719, 271] on link "View" at bounding box center [714, 272] width 21 height 9
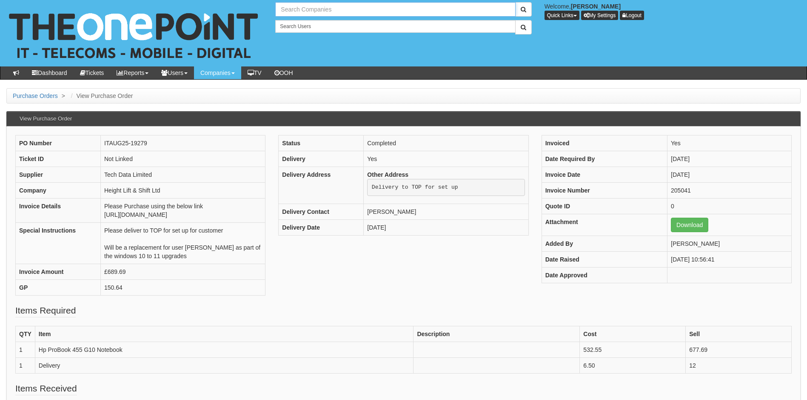
click at [308, 11] on input "text" at bounding box center [395, 9] width 240 height 14
click at [310, 26] on link "Essential Estates" at bounding box center [395, 23] width 238 height 12
type input "Essential Estates"
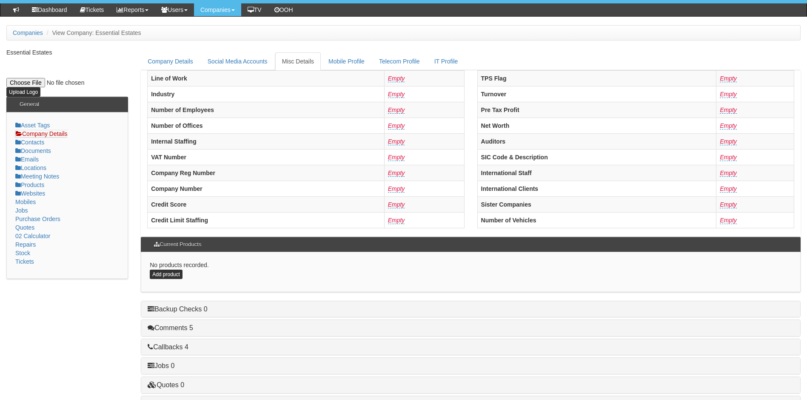
scroll to position [162, 0]
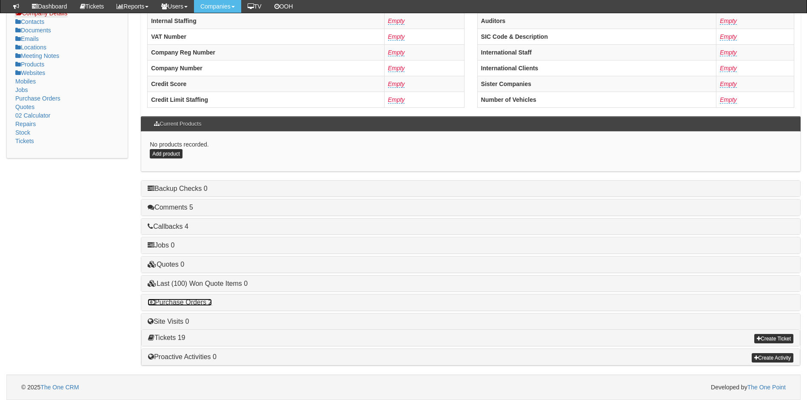
click at [197, 299] on link "Purchase Orders 2" at bounding box center [180, 301] width 64 height 7
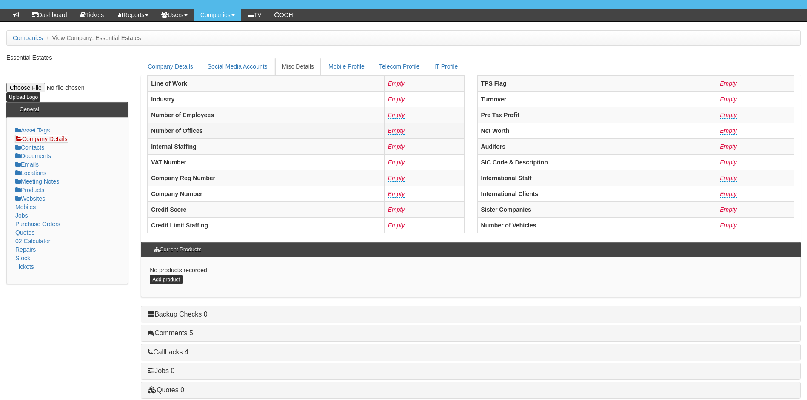
scroll to position [0, 0]
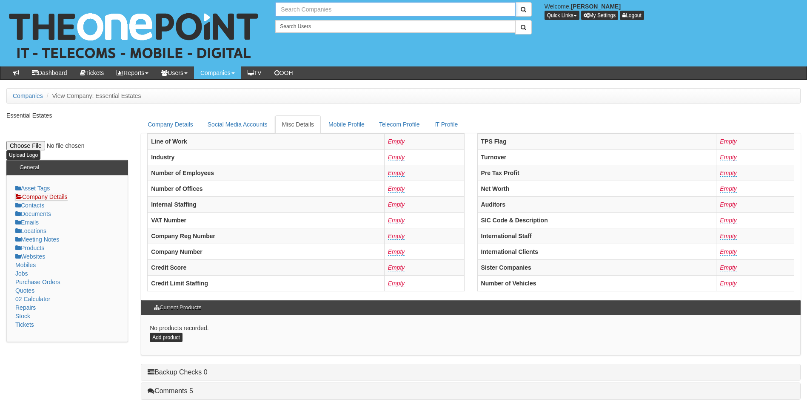
click at [317, 9] on input "text" at bounding box center [395, 9] width 240 height 14
click at [335, 23] on link "Essential Homes Ltd" at bounding box center [395, 23] width 238 height 12
type input "Essential Homes Ltd"
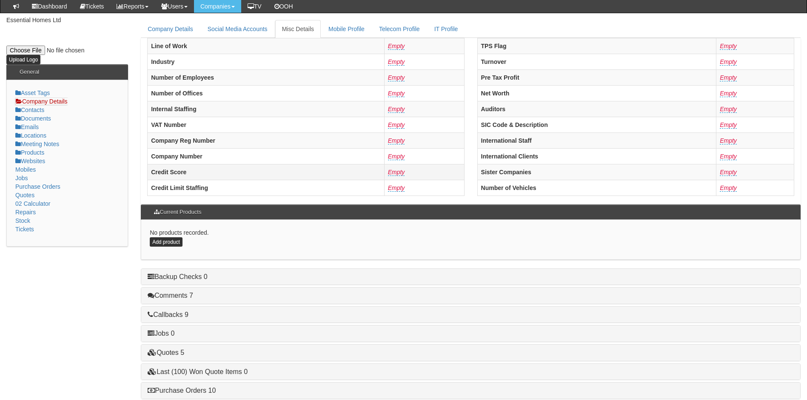
scroll to position [162, 0]
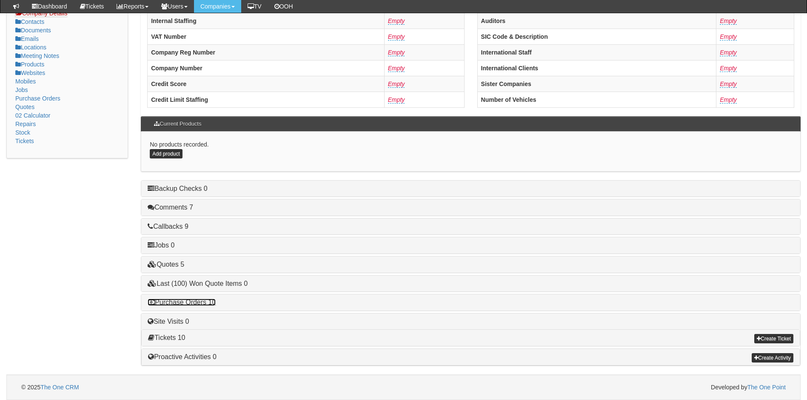
click at [199, 302] on link "Purchase Orders 10" at bounding box center [182, 301] width 68 height 7
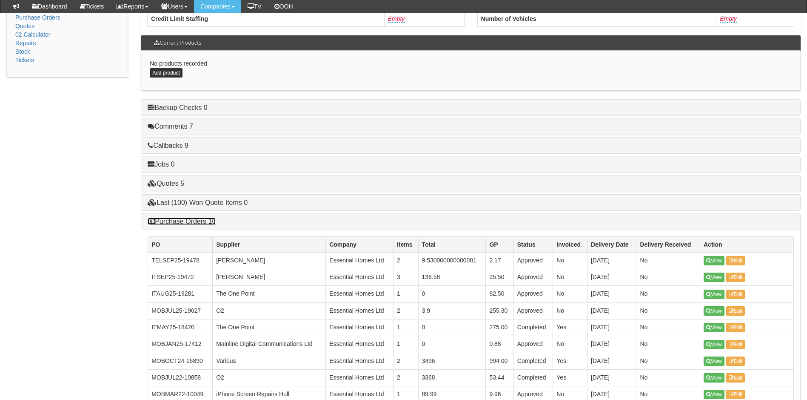
scroll to position [247, 0]
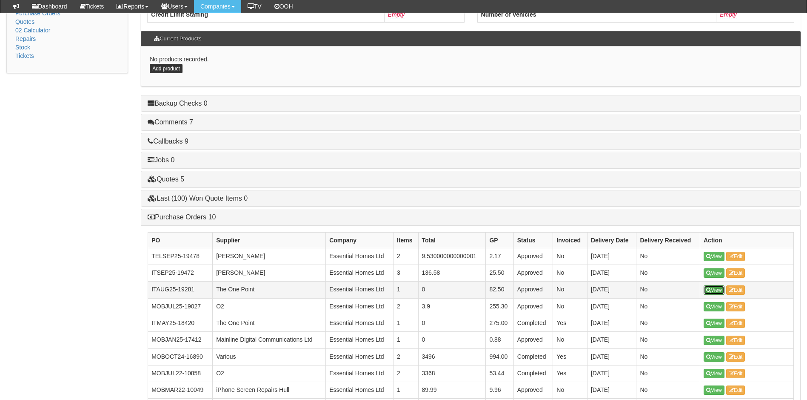
click at [716, 286] on link "View" at bounding box center [714, 289] width 21 height 9
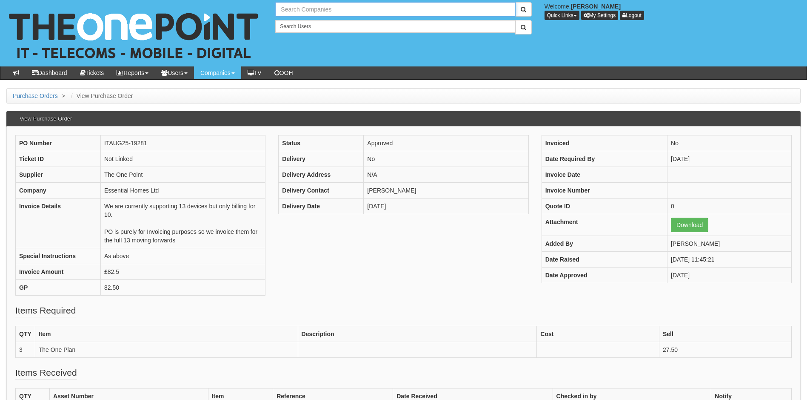
click at [312, 9] on input "text" at bounding box center [395, 9] width 240 height 14
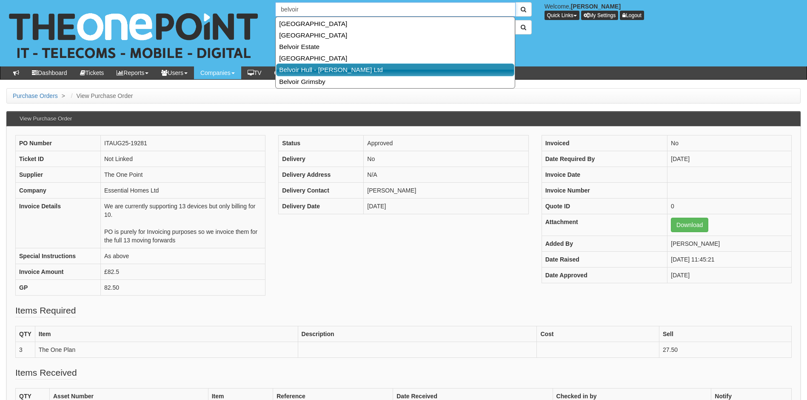
click at [314, 66] on link "Belvoir Hull - [PERSON_NAME] Ltd" at bounding box center [395, 69] width 238 height 12
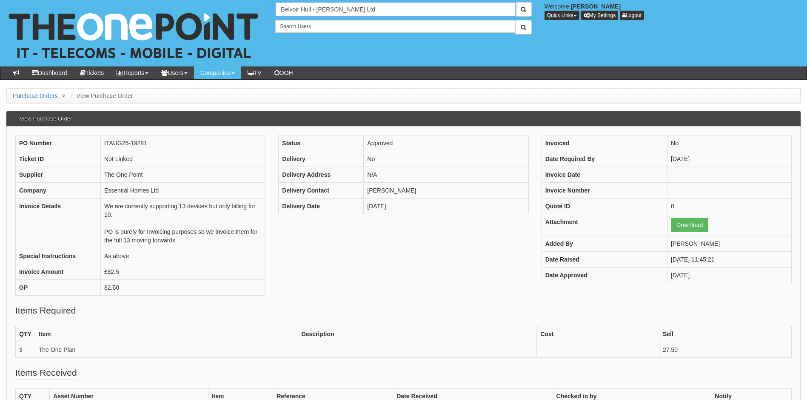
type input "Belvoir Hull - [PERSON_NAME] Ltd"
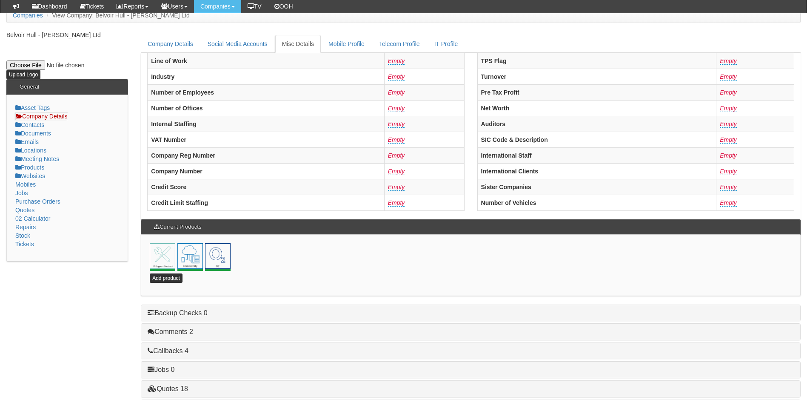
scroll to position [183, 0]
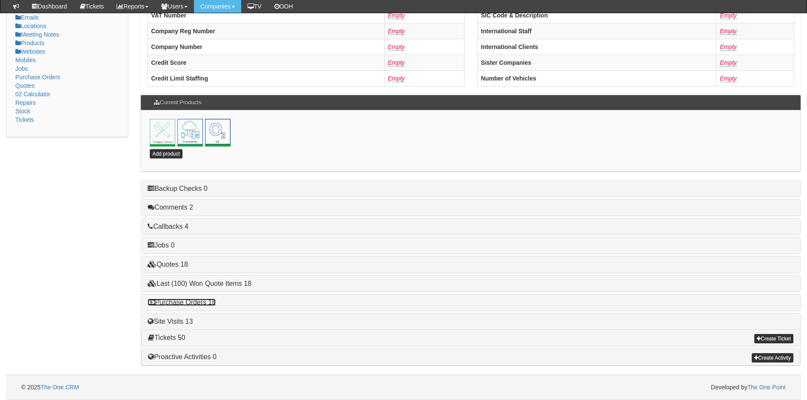
click at [197, 299] on link "Purchase Orders 18" at bounding box center [182, 301] width 68 height 7
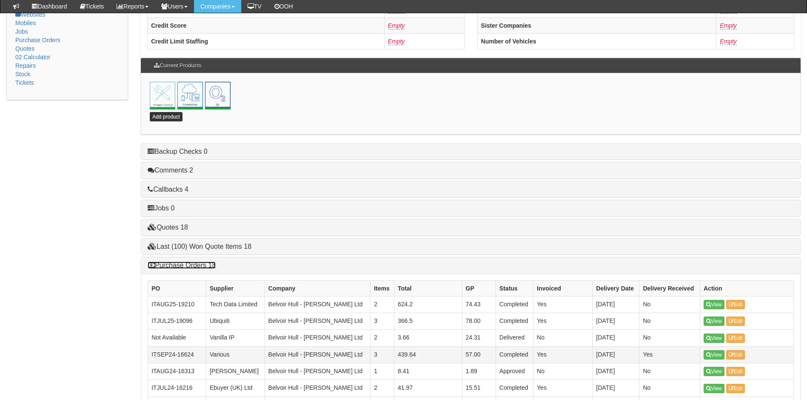
scroll to position [268, 0]
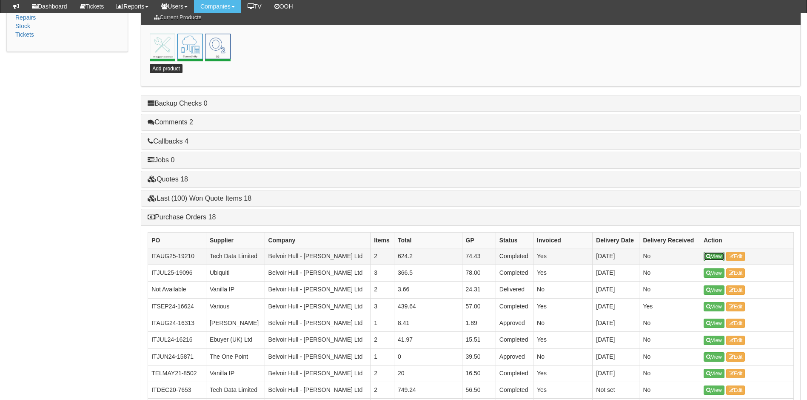
click at [710, 255] on icon at bounding box center [708, 256] width 5 height 5
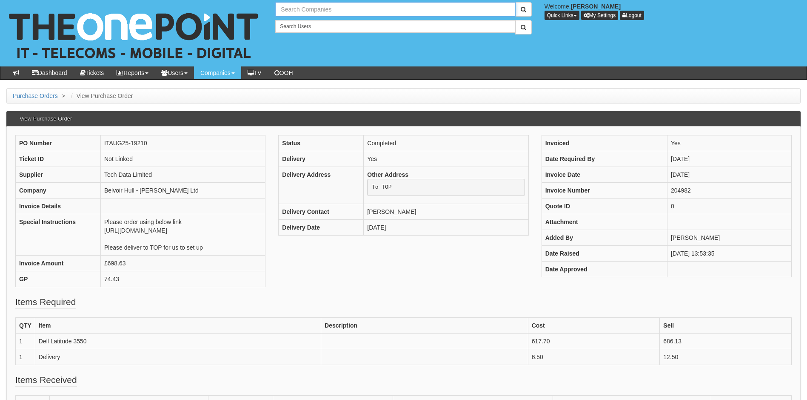
click at [332, 9] on input "text" at bounding box center [395, 9] width 240 height 14
click at [316, 25] on link "Imagine Housing" at bounding box center [395, 23] width 238 height 12
type input "Imagine Housing"
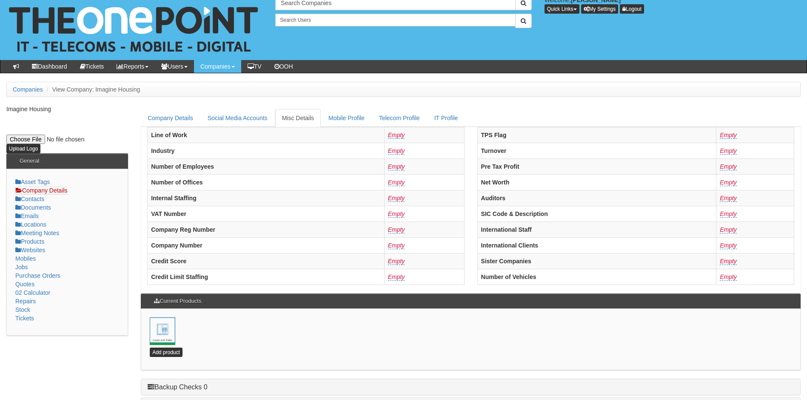
scroll to position [183, 0]
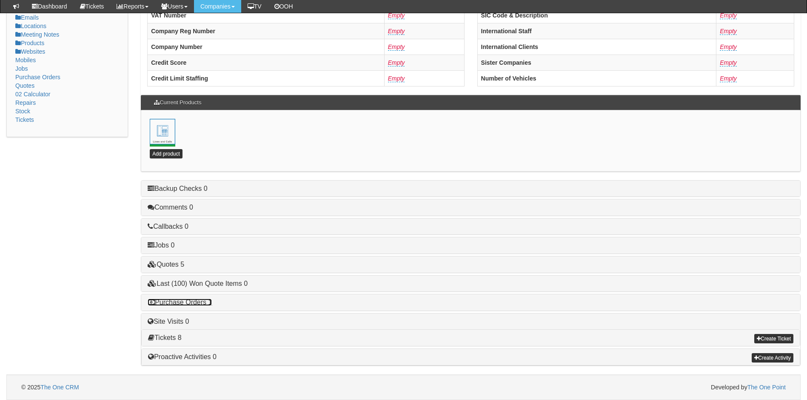
click at [188, 303] on link "Purchase Orders 1" at bounding box center [180, 301] width 64 height 7
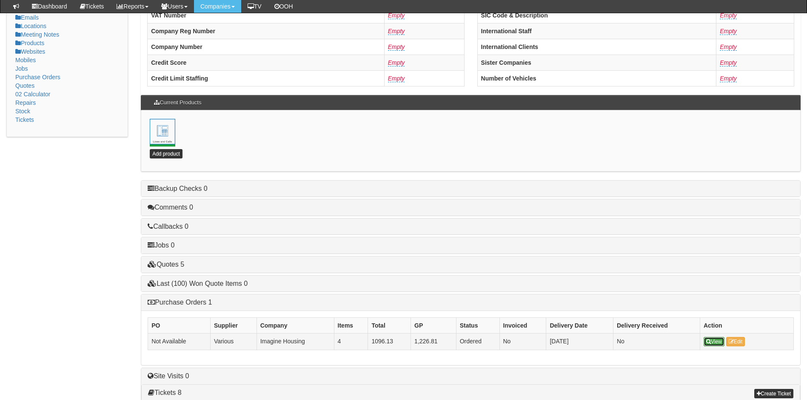
click at [717, 342] on link "View" at bounding box center [714, 341] width 21 height 9
